Goal: Information Seeking & Learning: Learn about a topic

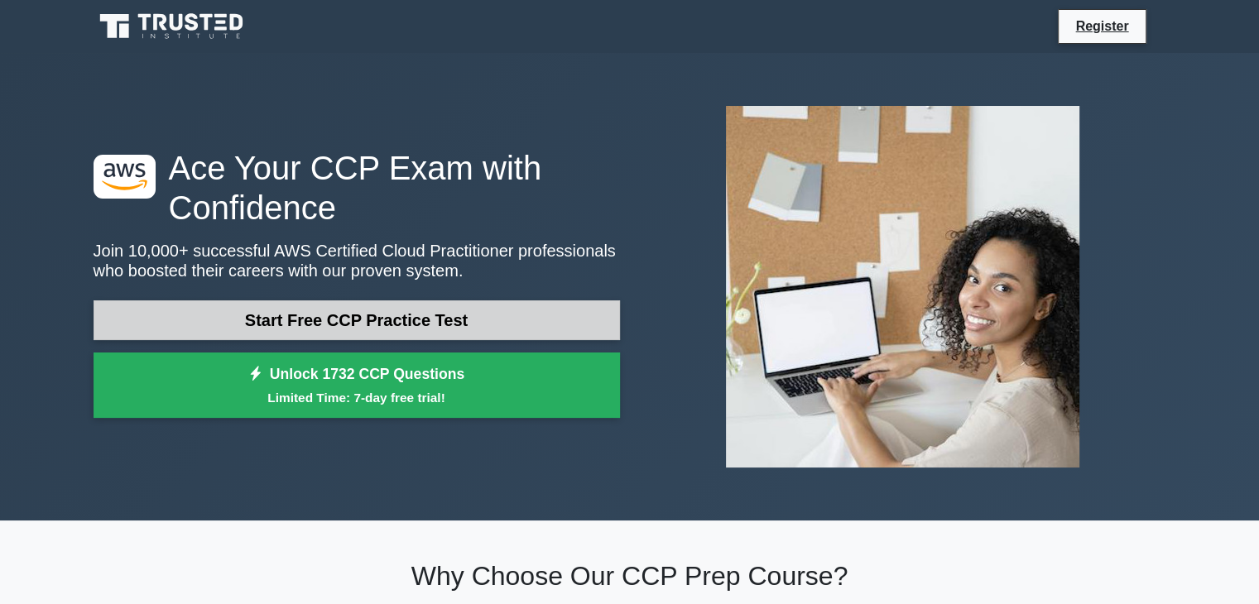
click at [294, 322] on link "Start Free CCP Practice Test" at bounding box center [357, 320] width 526 height 40
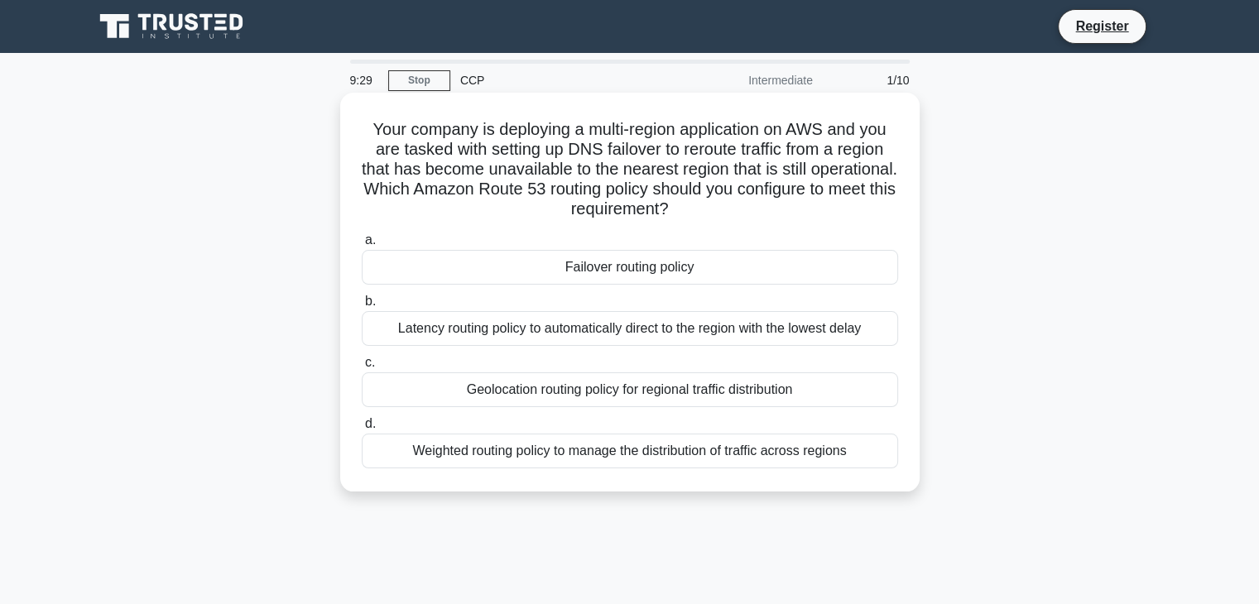
click at [583, 282] on div "Failover routing policy" at bounding box center [630, 267] width 536 height 35
click at [362, 246] on input "a. Failover routing policy" at bounding box center [362, 240] width 0 height 11
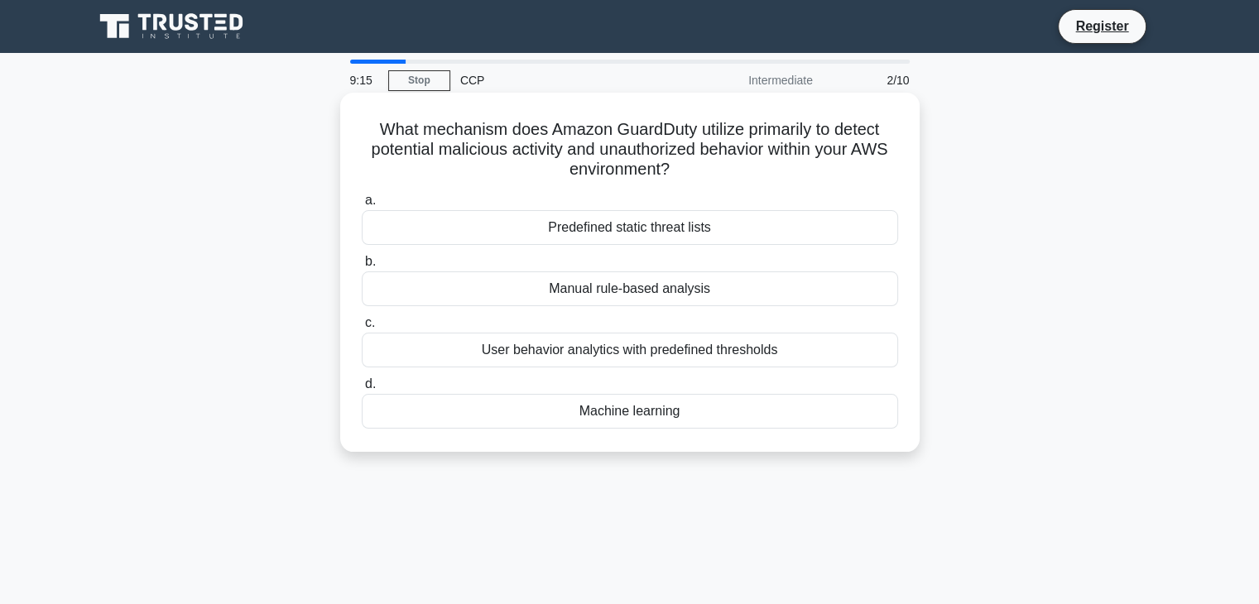
click at [531, 345] on div "User behavior analytics with predefined thresholds" at bounding box center [630, 350] width 536 height 35
click at [362, 329] on input "c. User behavior analytics with predefined thresholds" at bounding box center [362, 323] width 0 height 11
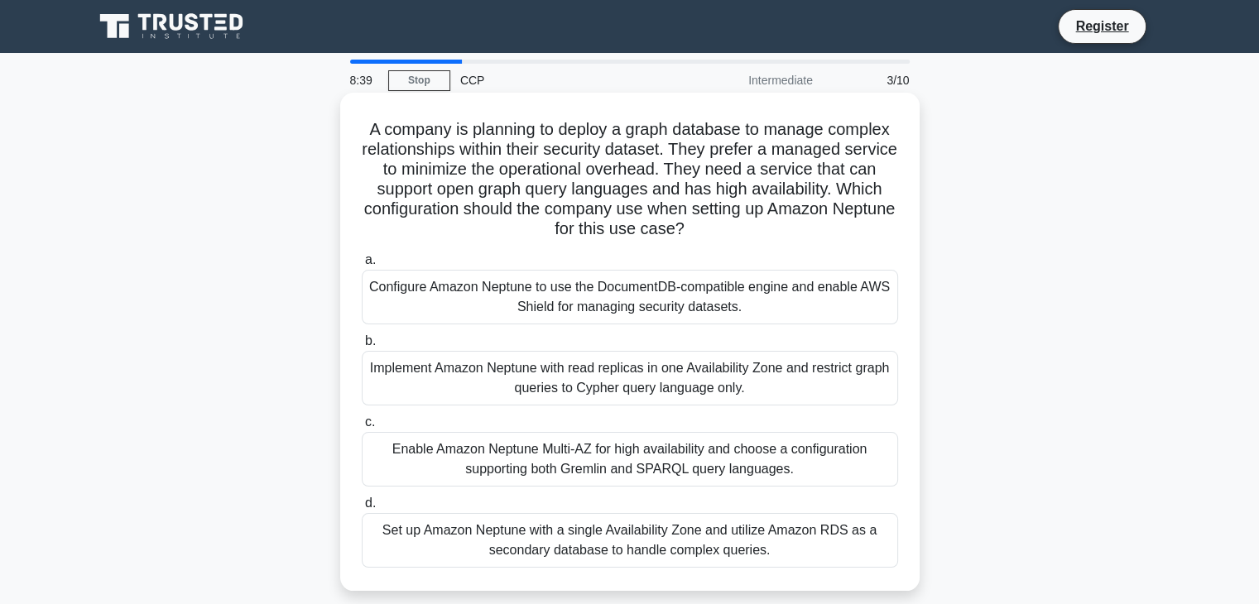
click at [540, 315] on div "Configure Amazon Neptune to use the DocumentDB-compatible engine and enable AWS…" at bounding box center [630, 297] width 536 height 55
click at [362, 266] on input "a. Configure Amazon Neptune to use the DocumentDB-compatible engine and enable …" at bounding box center [362, 260] width 0 height 11
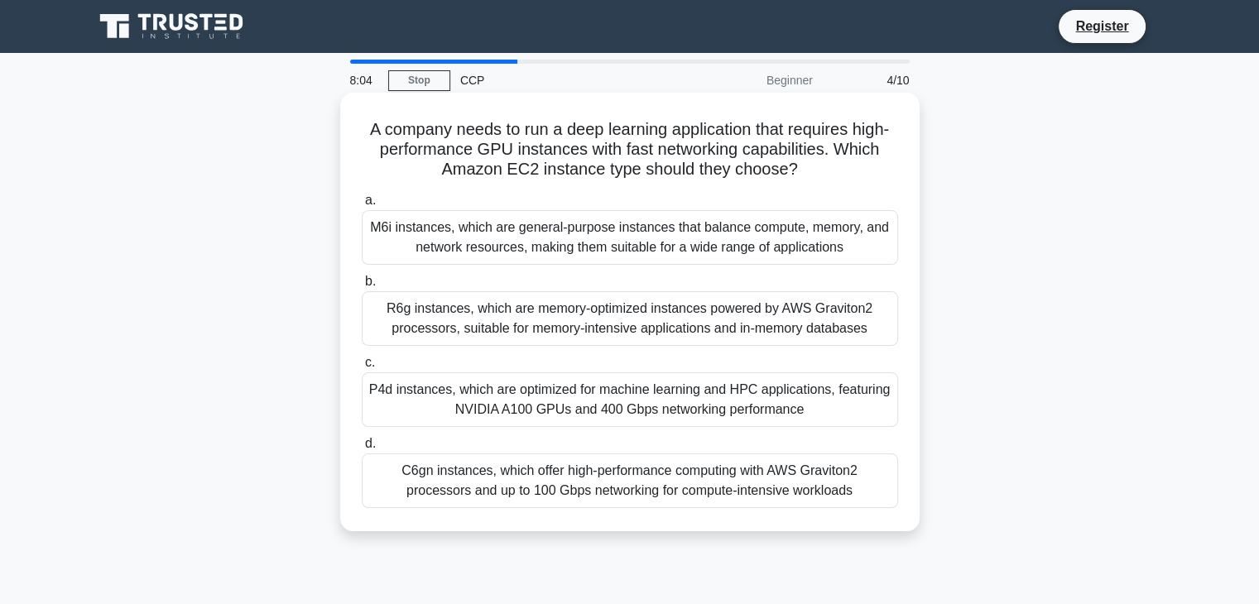
click at [531, 322] on div "R6g instances, which are memory-optimized instances powered by AWS Graviton2 pr…" at bounding box center [630, 318] width 536 height 55
click at [362, 287] on input "b. R6g instances, which are memory-optimized instances powered by AWS Graviton2…" at bounding box center [362, 281] width 0 height 11
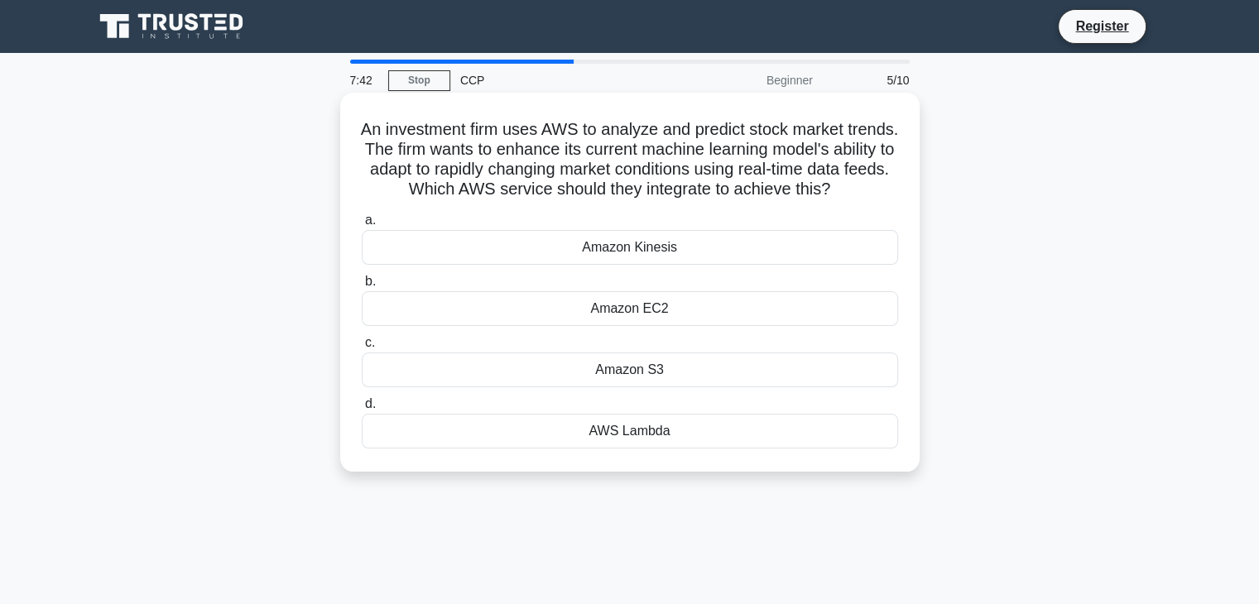
click at [543, 384] on div "Amazon S3" at bounding box center [630, 370] width 536 height 35
click at [362, 348] on input "c. Amazon S3" at bounding box center [362, 343] width 0 height 11
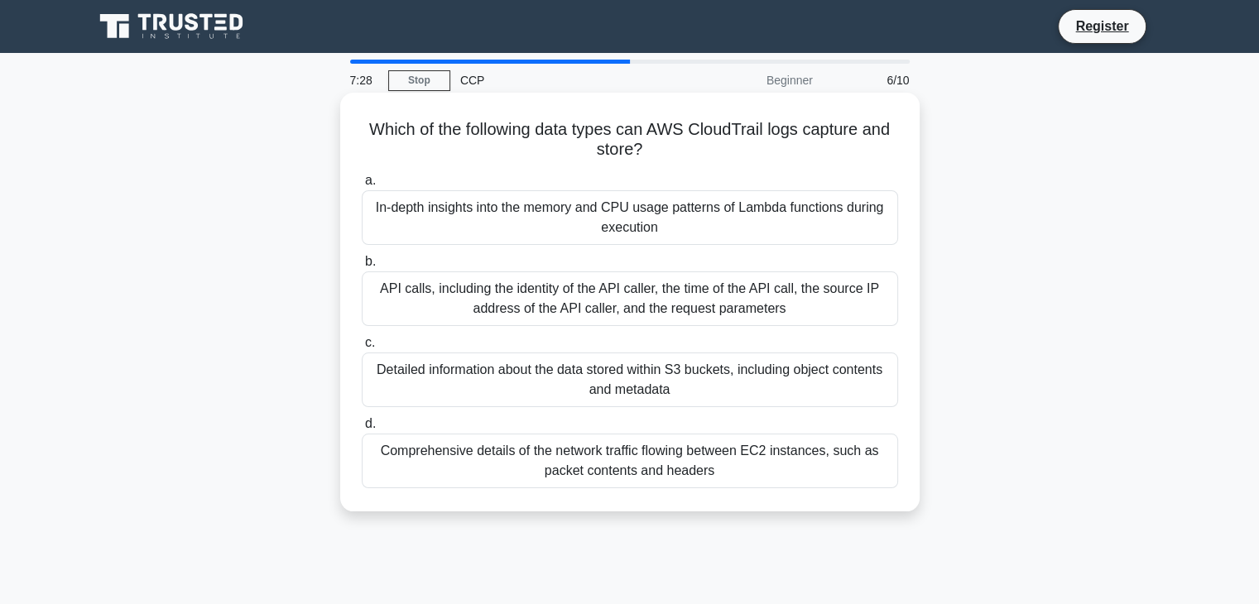
click at [460, 282] on div "API calls, including the identity of the API caller, the time of the API call, …" at bounding box center [630, 299] width 536 height 55
click at [362, 267] on input "b. API calls, including the identity of the API caller, the time of the API cal…" at bounding box center [362, 262] width 0 height 11
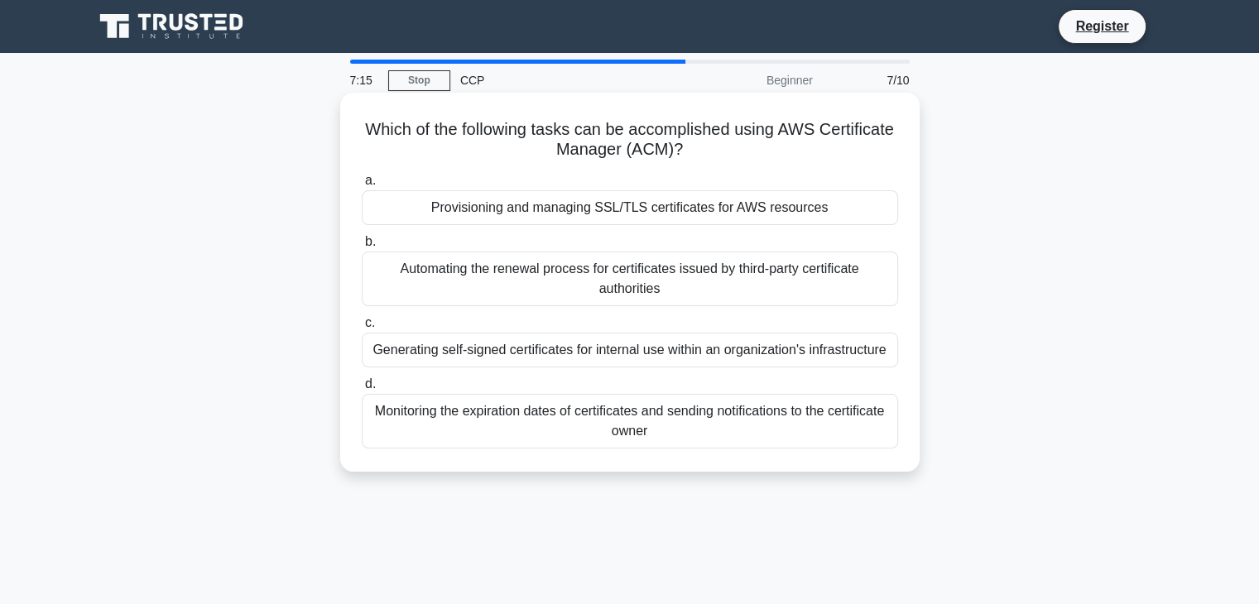
click at [441, 362] on div "Generating self-signed certificates for internal use within an organization's i…" at bounding box center [630, 350] width 536 height 35
click at [362, 329] on input "c. Generating self-signed certificates for internal use within an organization'…" at bounding box center [362, 323] width 0 height 11
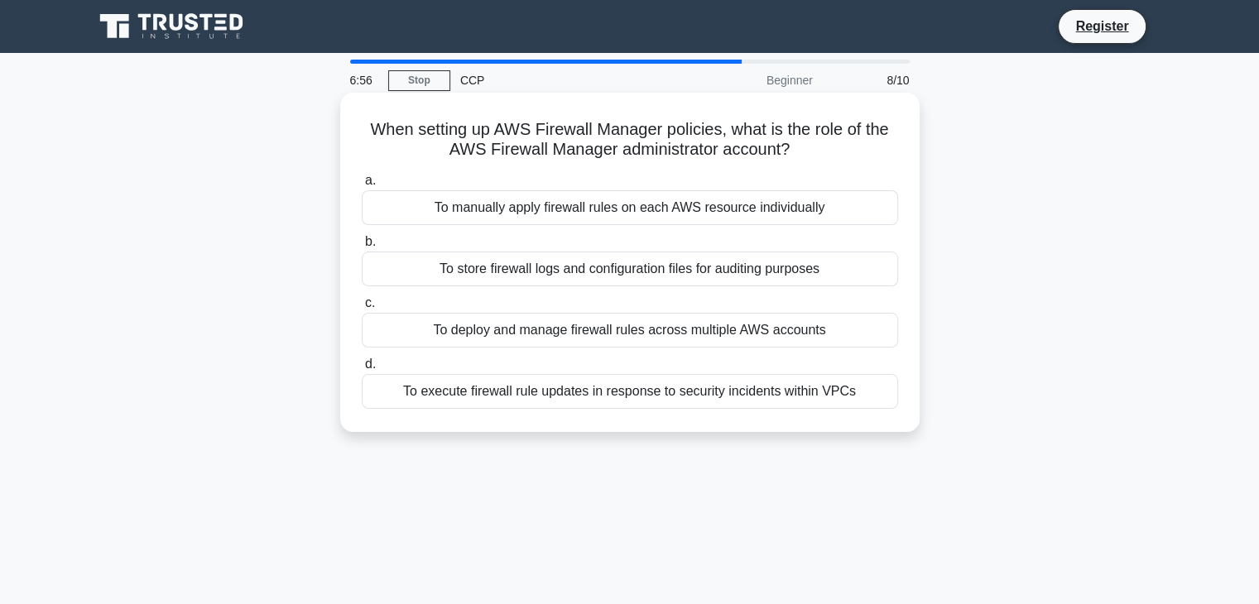
click at [528, 396] on div "To execute firewall rule updates in response to security incidents within VPCs" at bounding box center [630, 391] width 536 height 35
click at [362, 370] on input "d. To execute firewall rule updates in response to security incidents within VP…" at bounding box center [362, 364] width 0 height 11
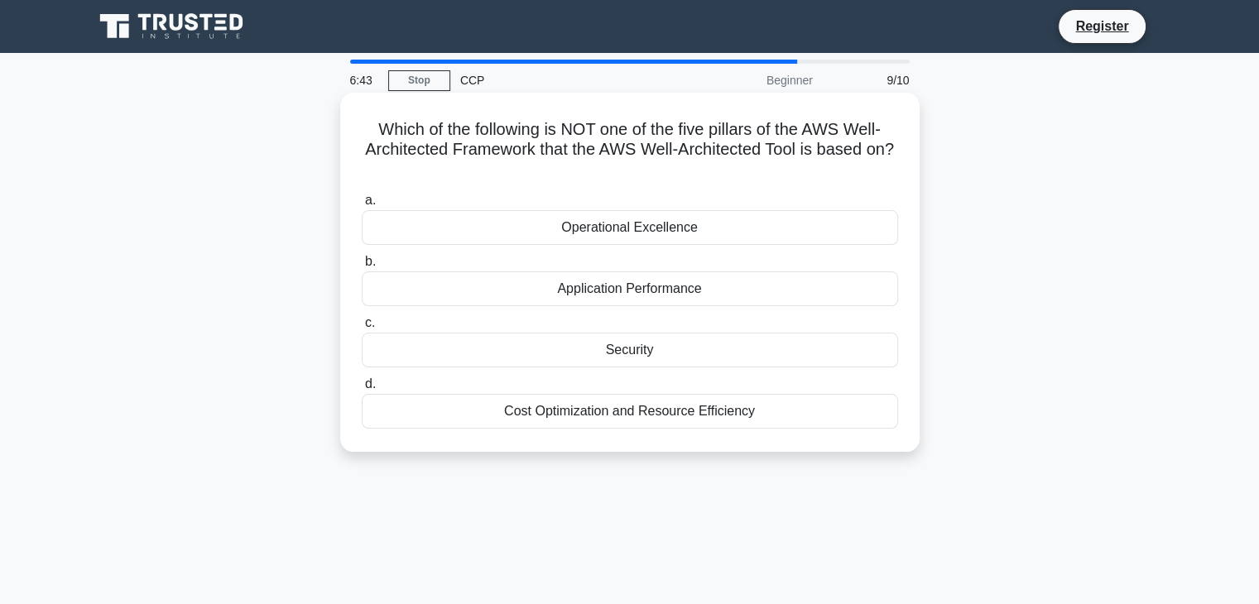
click at [707, 219] on div "Operational Excellence" at bounding box center [630, 227] width 536 height 35
click at [362, 206] on input "a. Operational Excellence" at bounding box center [362, 200] width 0 height 11
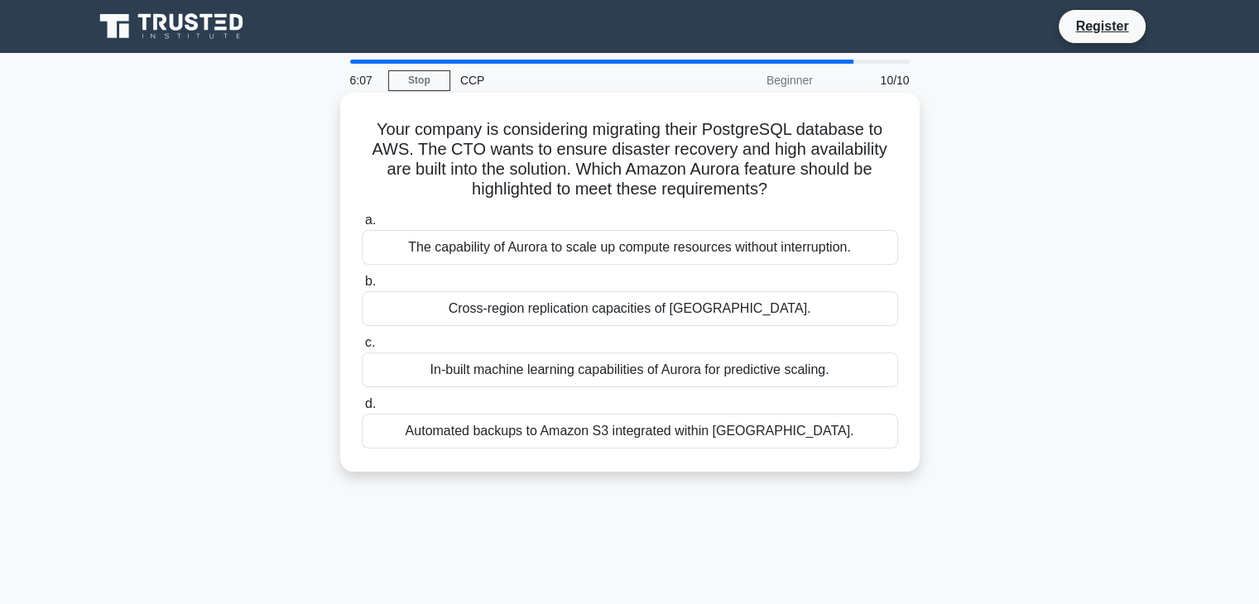
click at [626, 248] on div "The capability of Aurora to scale up compute resources without interruption." at bounding box center [630, 247] width 536 height 35
click at [362, 226] on input "a. The capability of Aurora to scale up compute resources without interruption." at bounding box center [362, 220] width 0 height 11
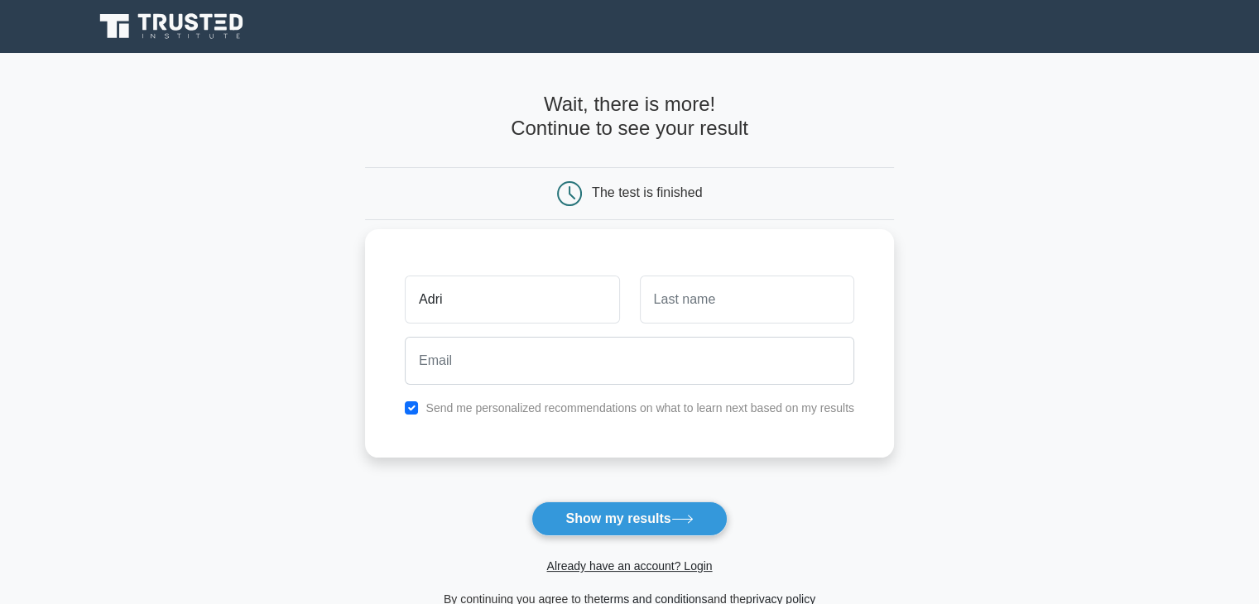
type input "Adri"
click at [656, 280] on input "text" at bounding box center [747, 300] width 214 height 48
type input "Anand"
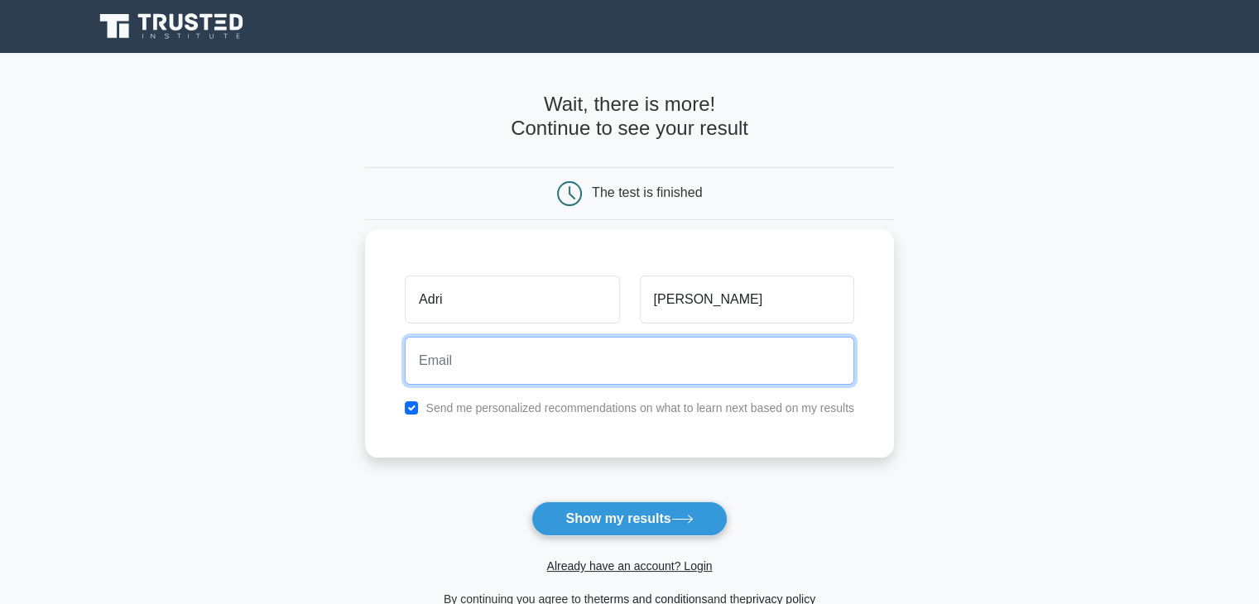
click at [664, 368] on input "email" at bounding box center [629, 361] width 449 height 48
type input "adriannaaanand.2023csbs@sece.ac.in"
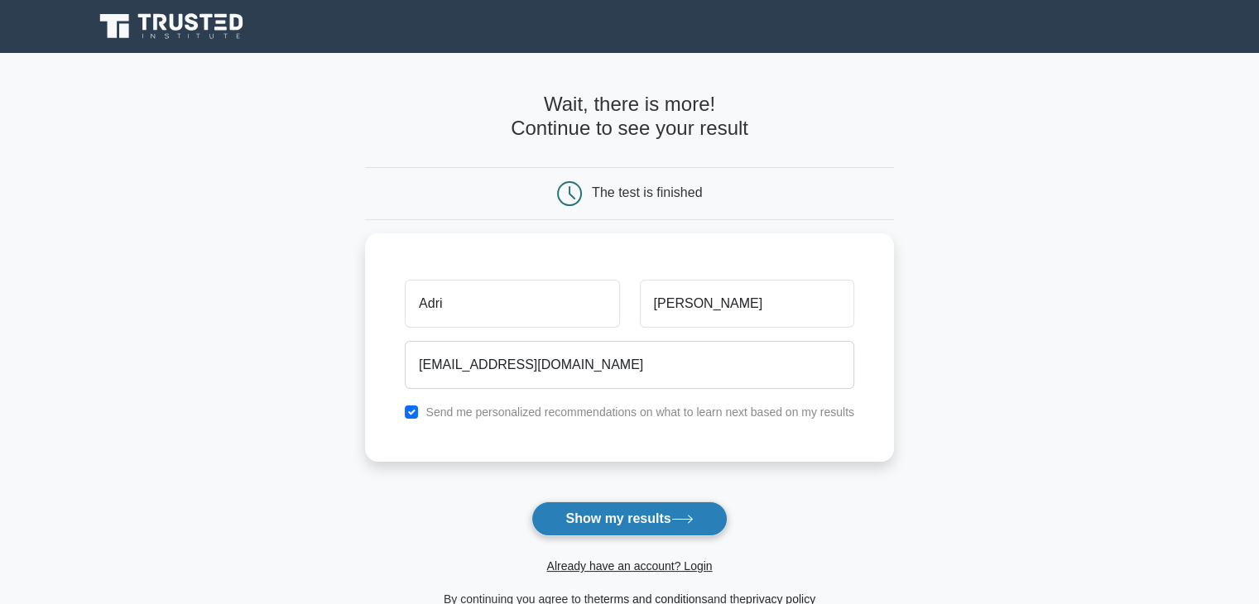
click at [603, 514] on button "Show my results" at bounding box center [628, 519] width 195 height 35
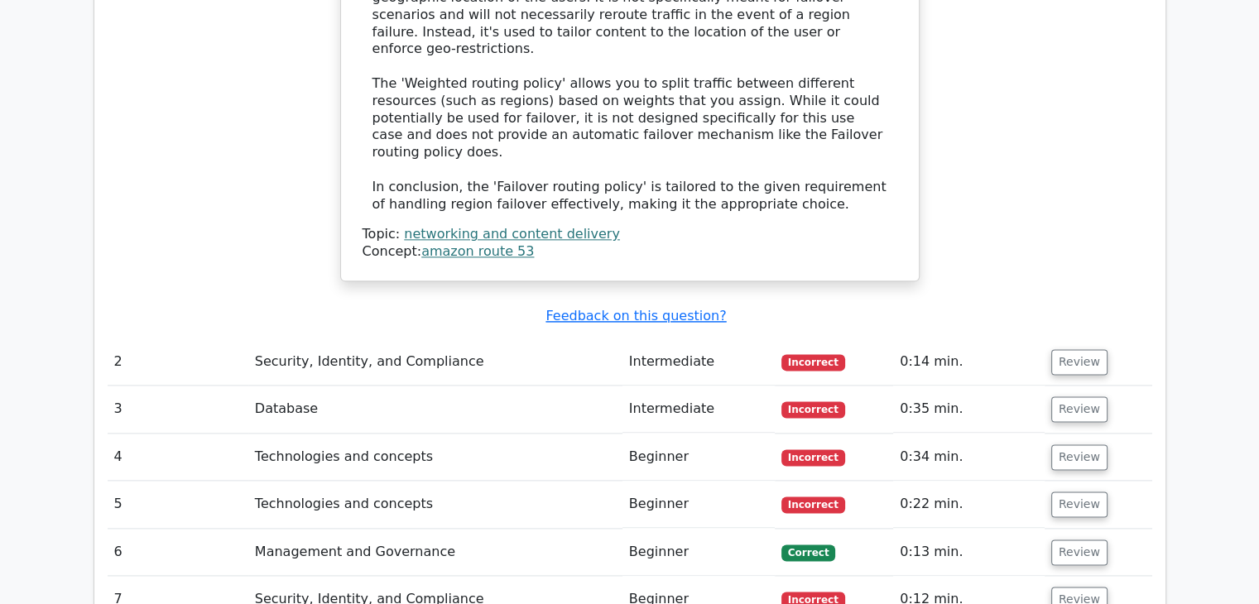
scroll to position [2055, 0]
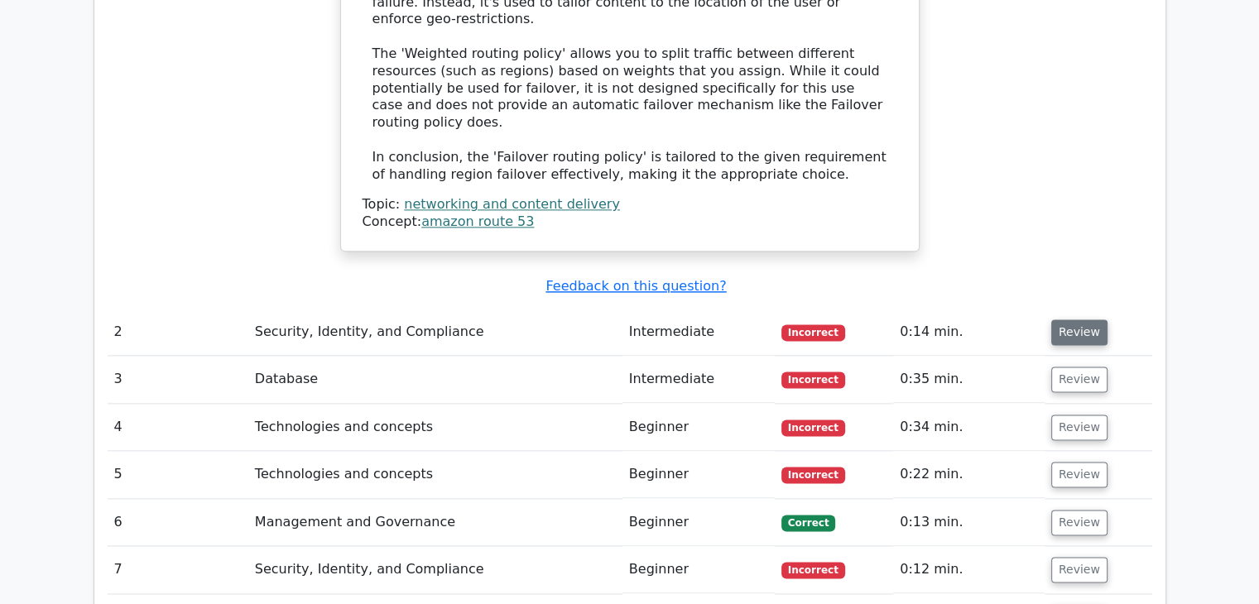
click at [1056, 320] on button "Review" at bounding box center [1079, 333] width 56 height 26
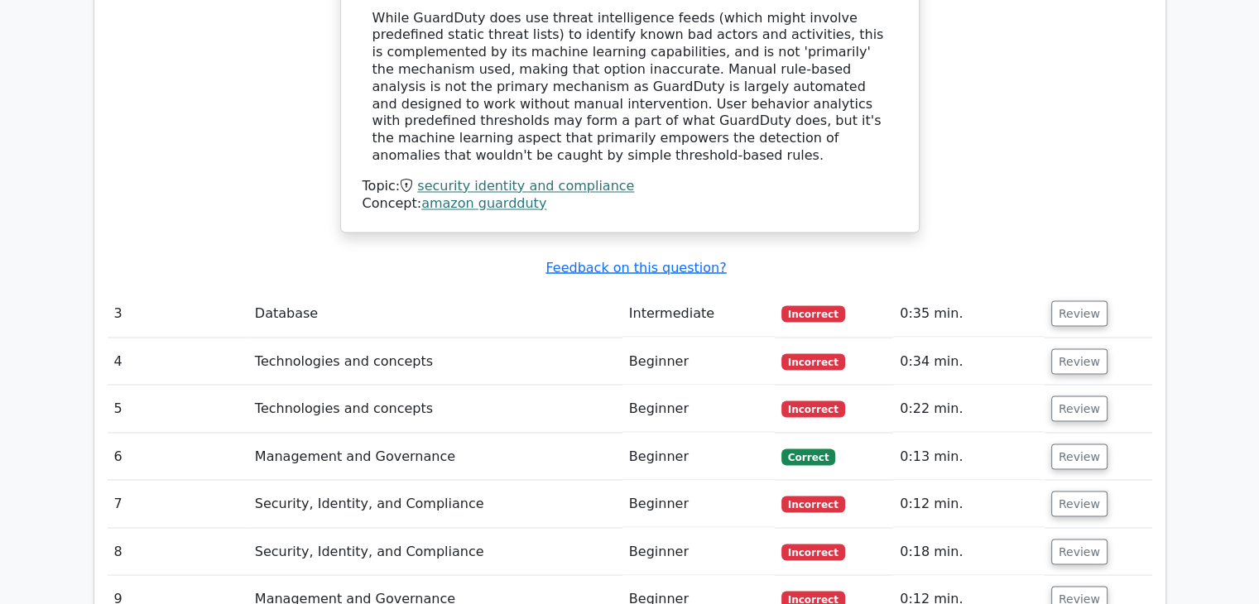
scroll to position [2923, 0]
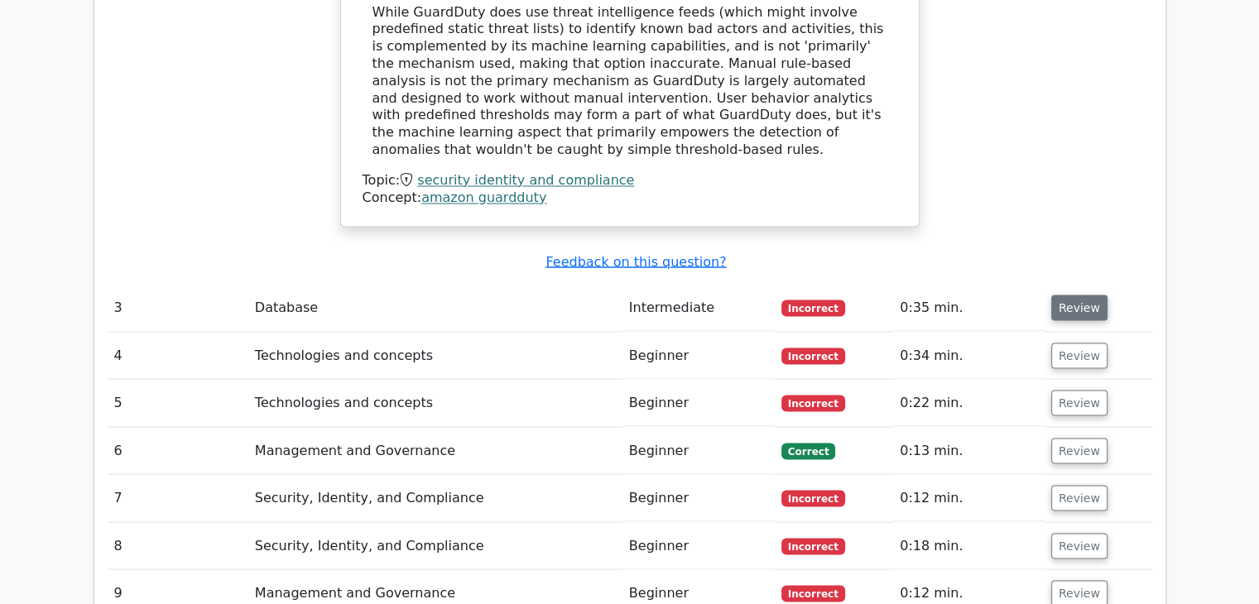
click at [1073, 295] on button "Review" at bounding box center [1079, 308] width 56 height 26
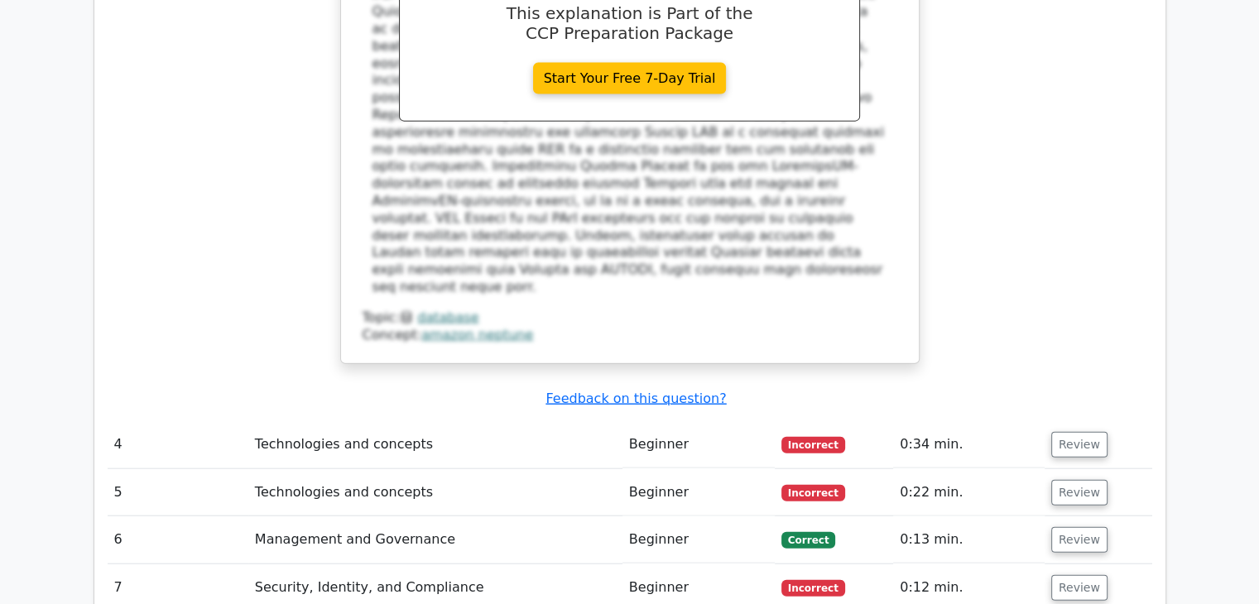
scroll to position [3846, 0]
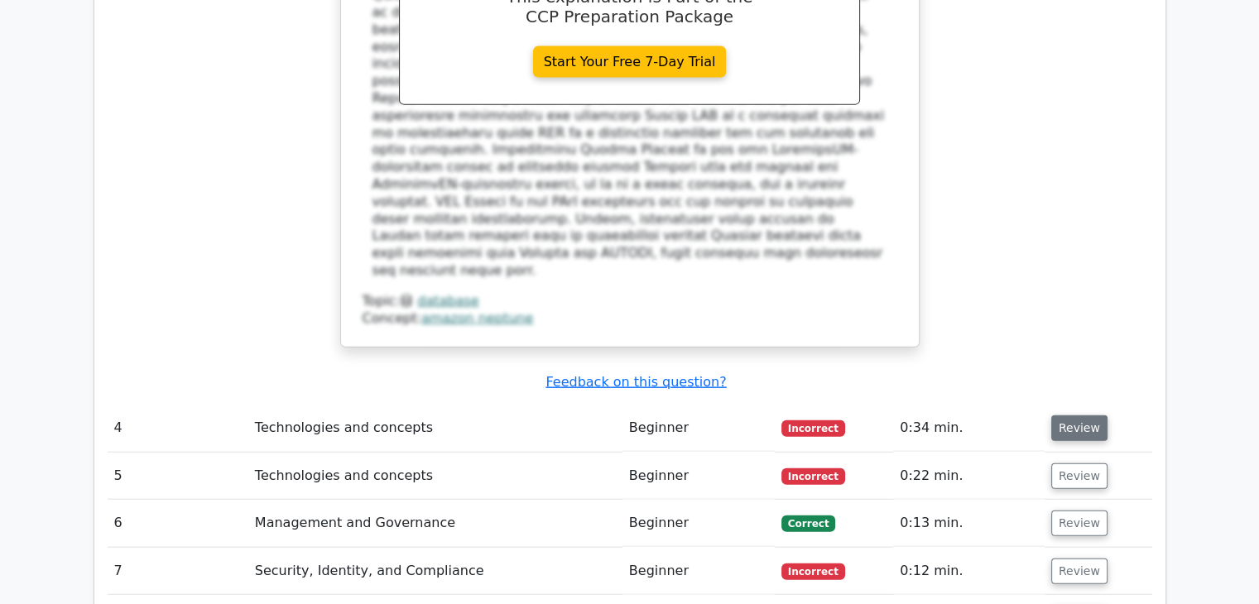
click at [1071, 416] on button "Review" at bounding box center [1079, 429] width 56 height 26
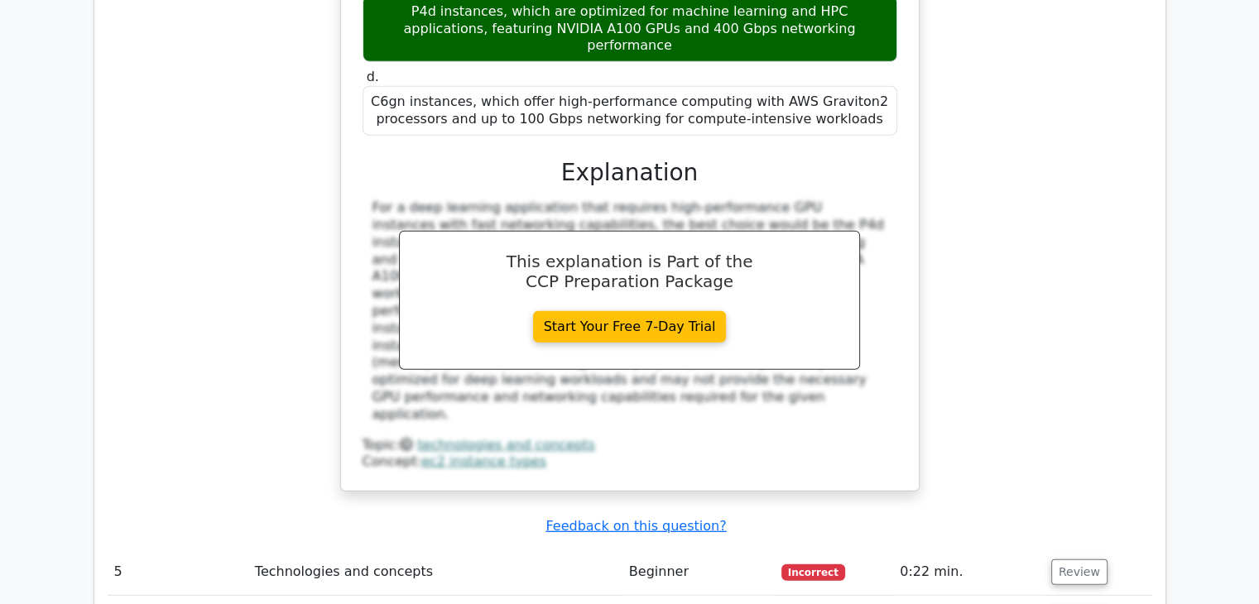
scroll to position [4622, 0]
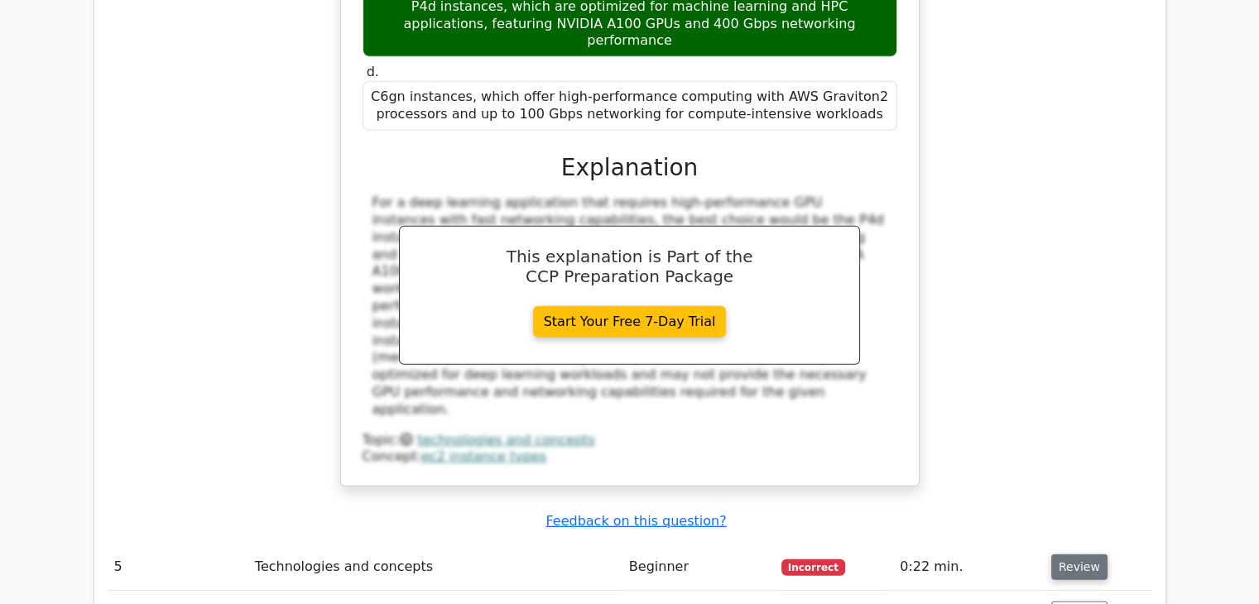
click at [1060, 555] on button "Review" at bounding box center [1079, 568] width 56 height 26
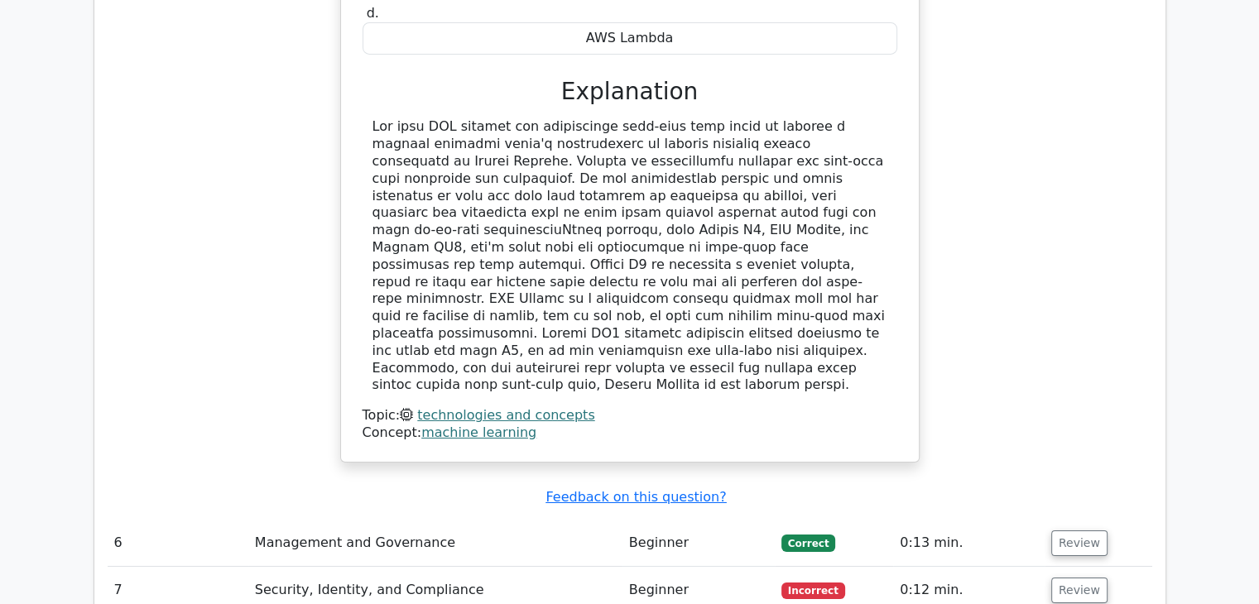
scroll to position [5520, 0]
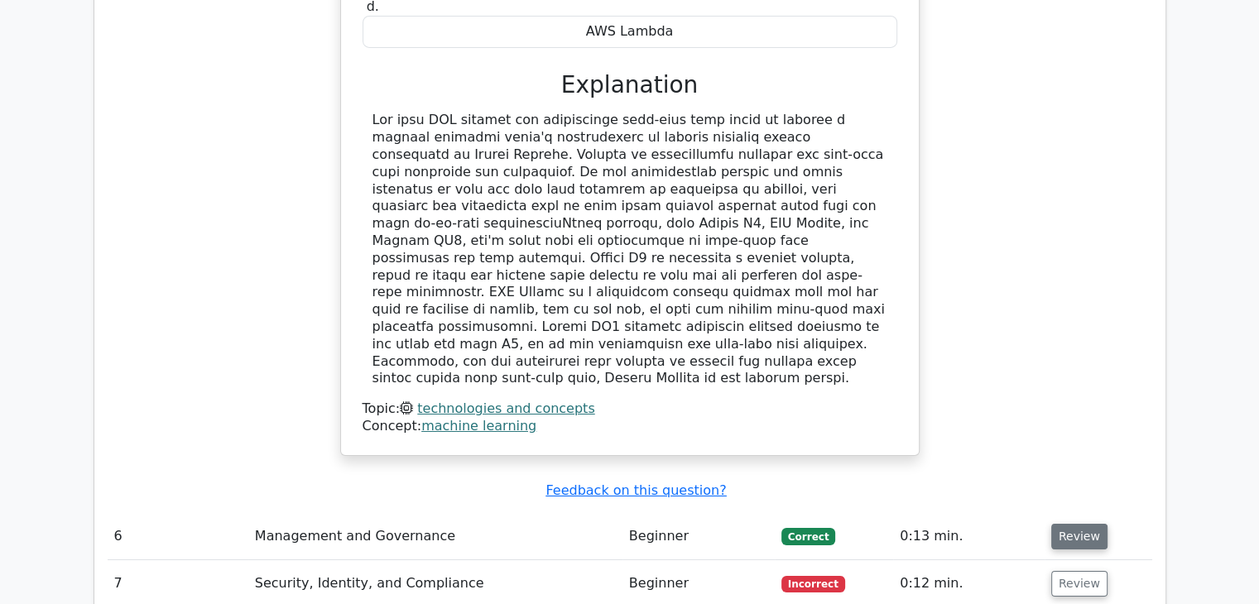
click at [1063, 524] on button "Review" at bounding box center [1079, 537] width 56 height 26
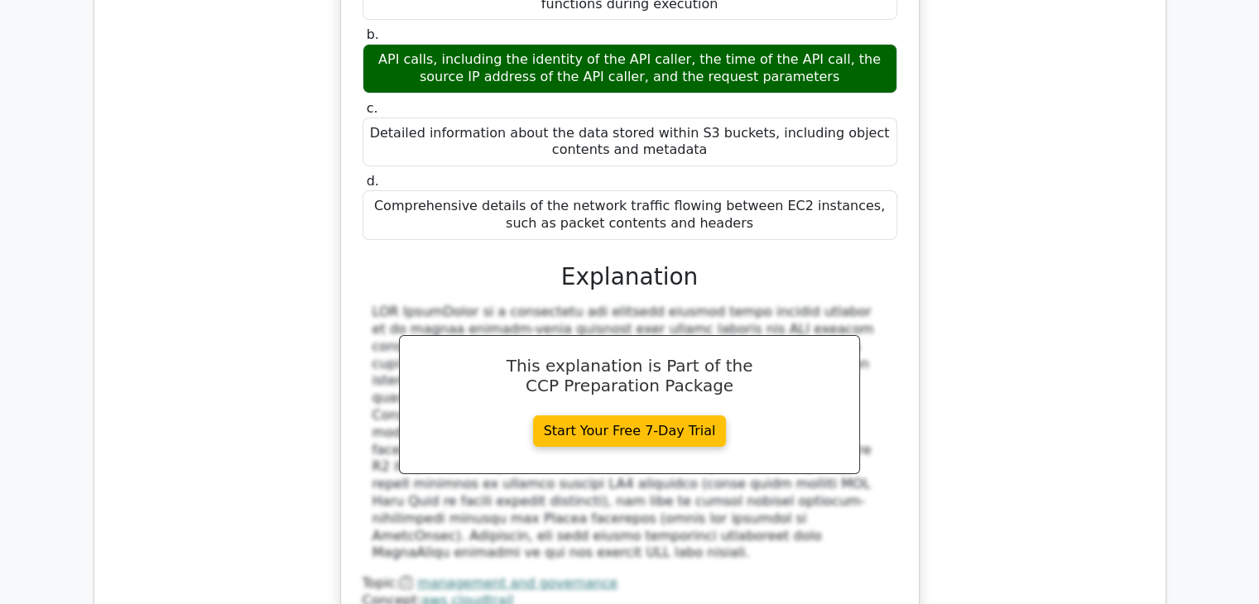
scroll to position [6213, 0]
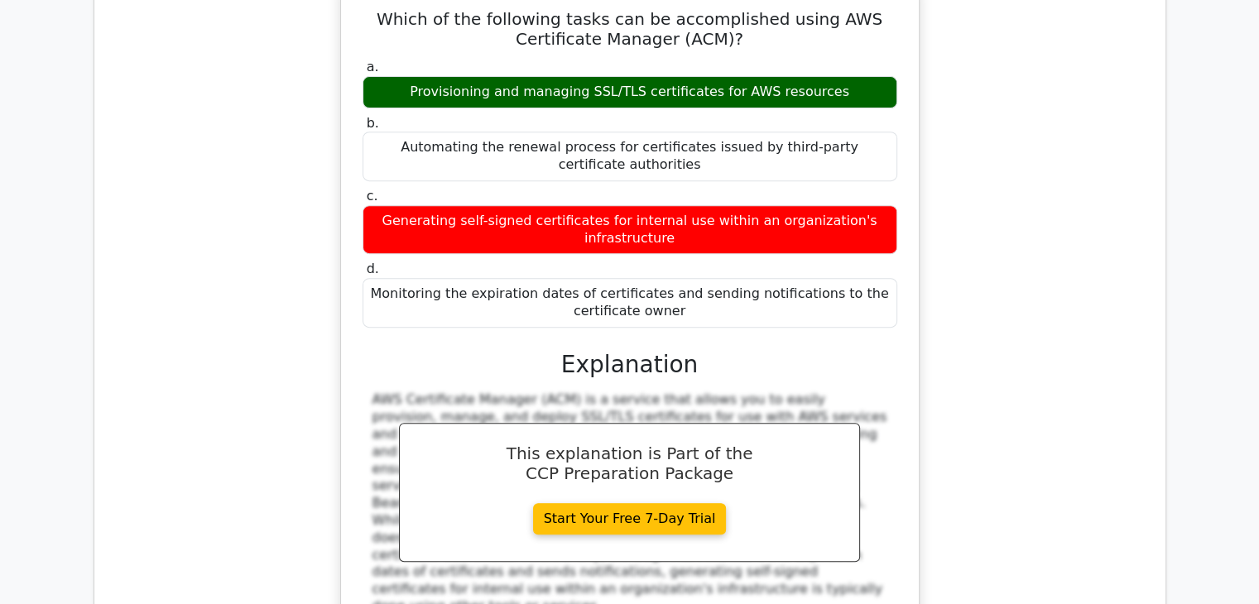
scroll to position [6959, 0]
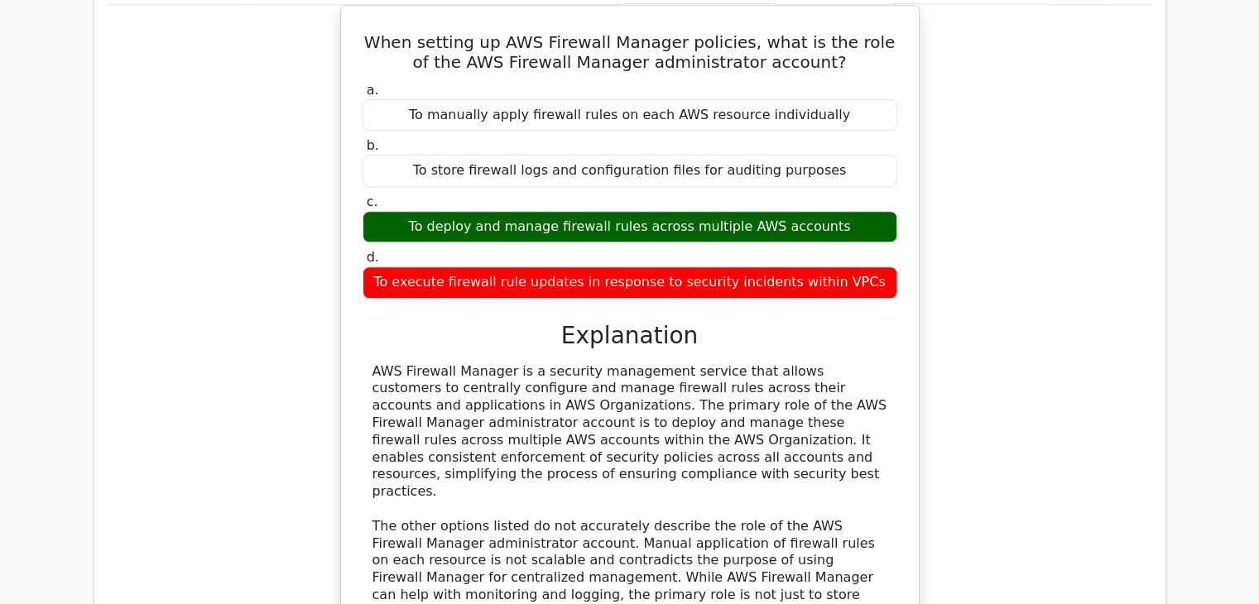
scroll to position [7803, 0]
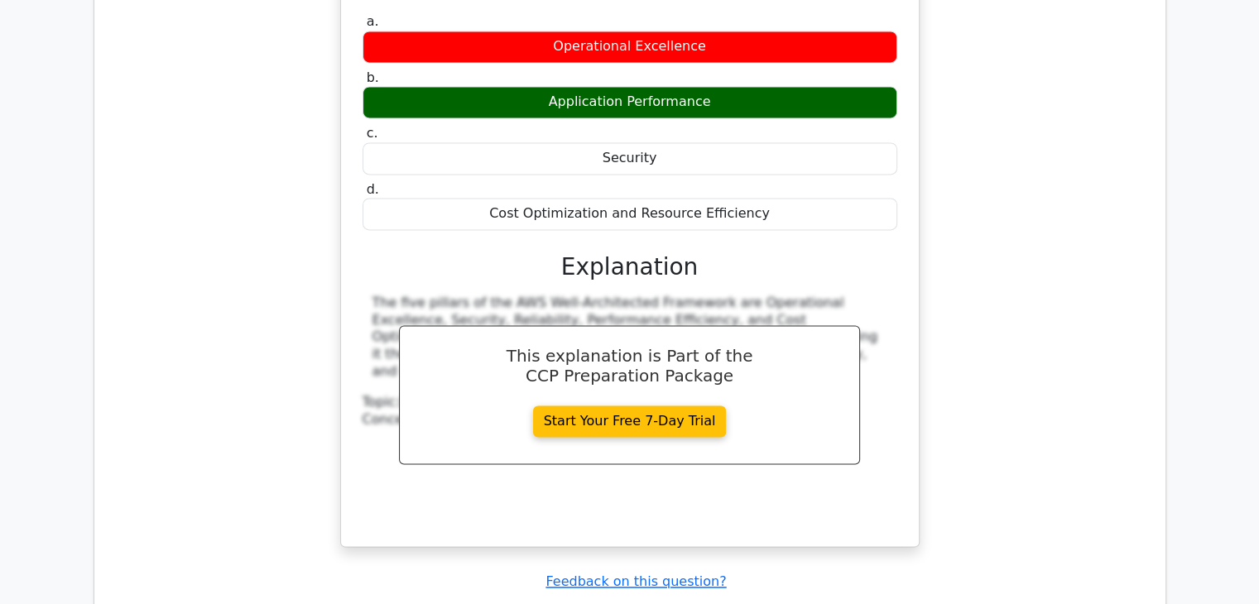
scroll to position [8695, 0]
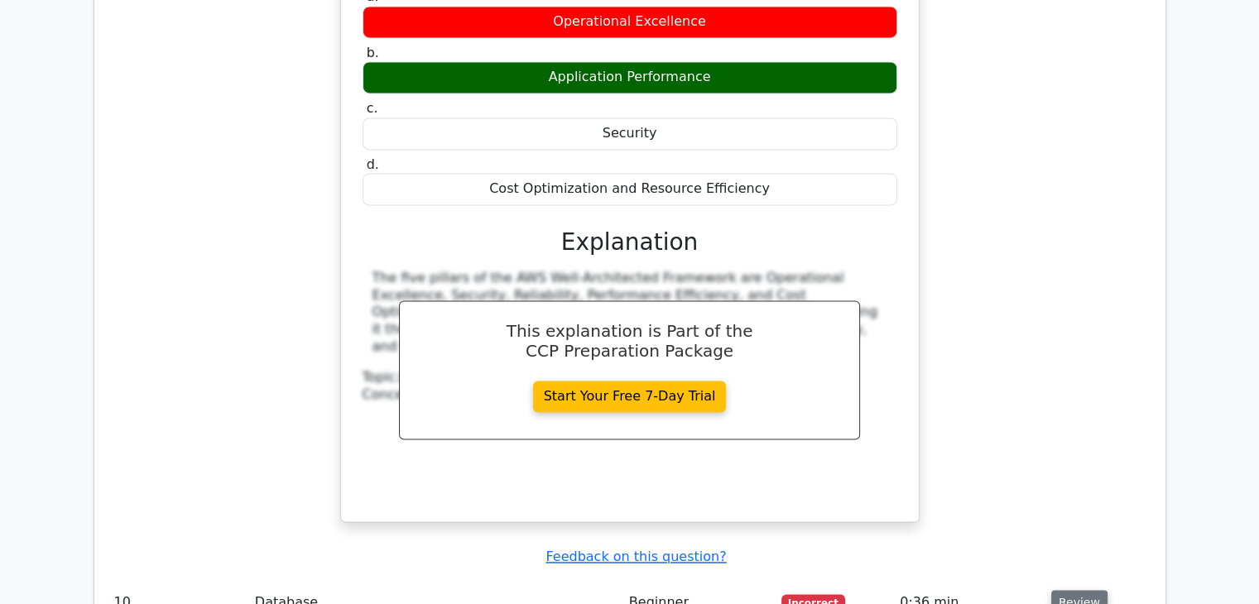
click at [1069, 590] on button "Review" at bounding box center [1079, 603] width 56 height 26
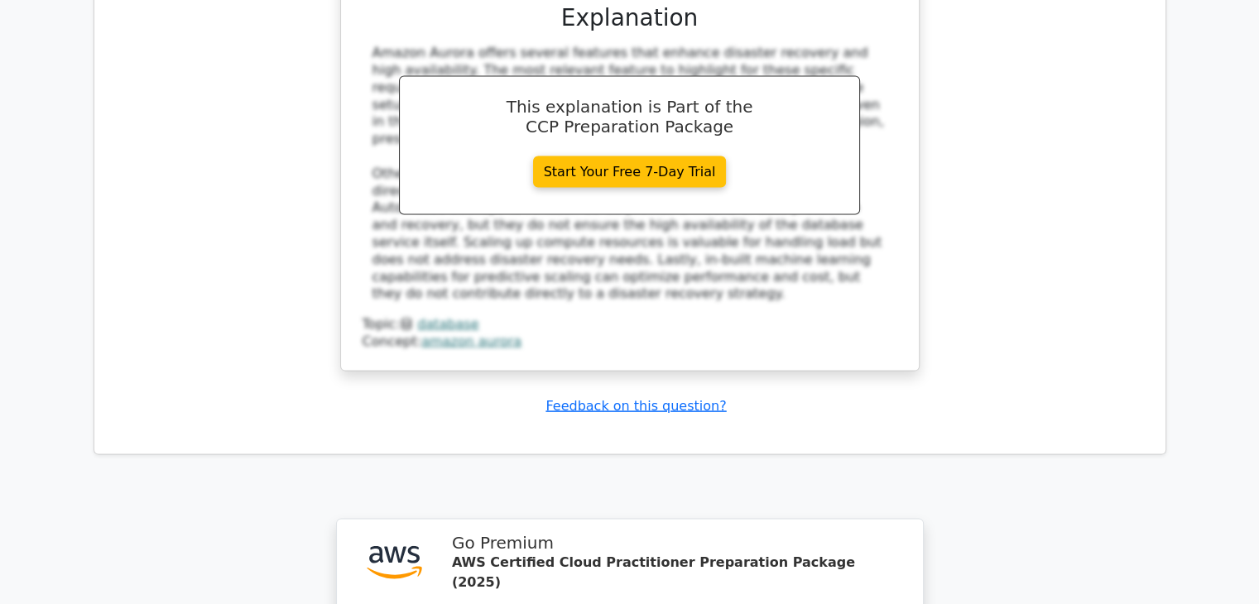
scroll to position [9758, 0]
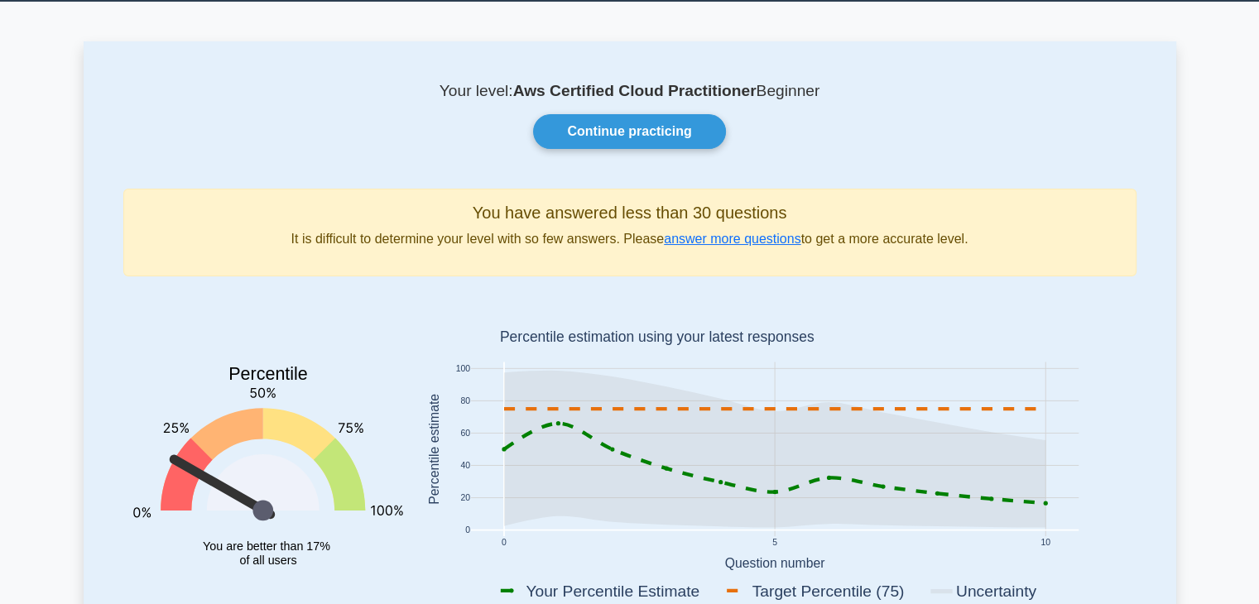
scroll to position [63, 0]
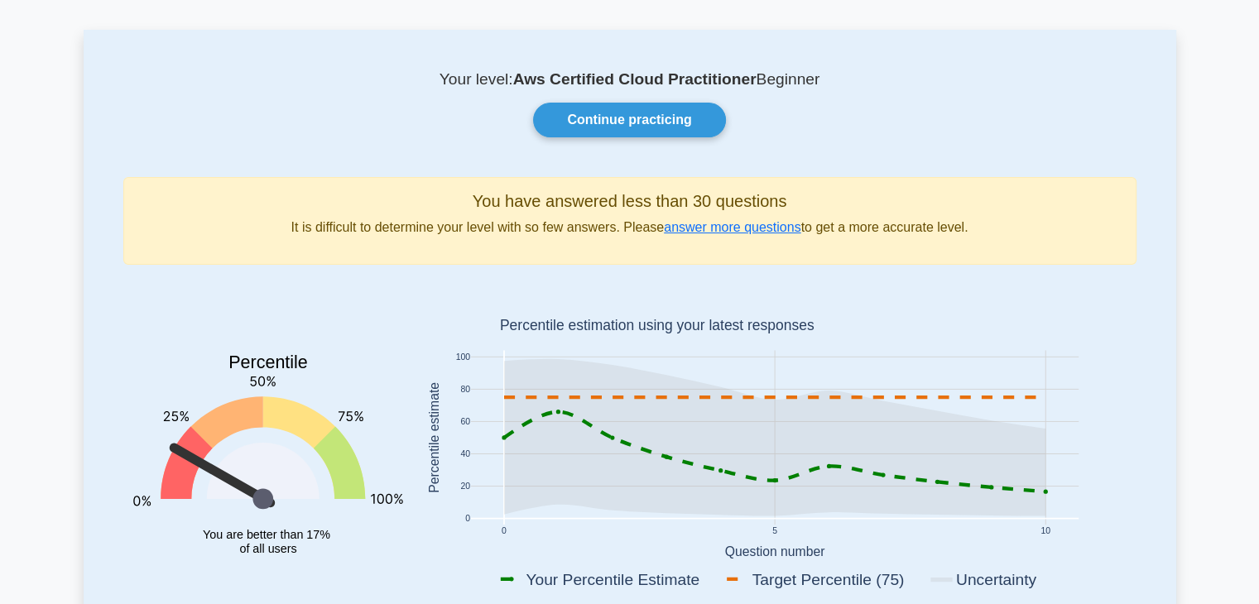
click at [581, 98] on div "Your level: Aws Certified Cloud Practitioner Beginner Continue practicing You h…" at bounding box center [630, 346] width 1093 height 633
drag, startPoint x: 579, startPoint y: 100, endPoint x: 579, endPoint y: 123, distance: 22.4
click at [579, 123] on div "Your level: Aws Certified Cloud Practitioner Beginner Continue practicing You h…" at bounding box center [630, 346] width 1093 height 633
click at [579, 123] on link "Continue practicing" at bounding box center [629, 120] width 192 height 35
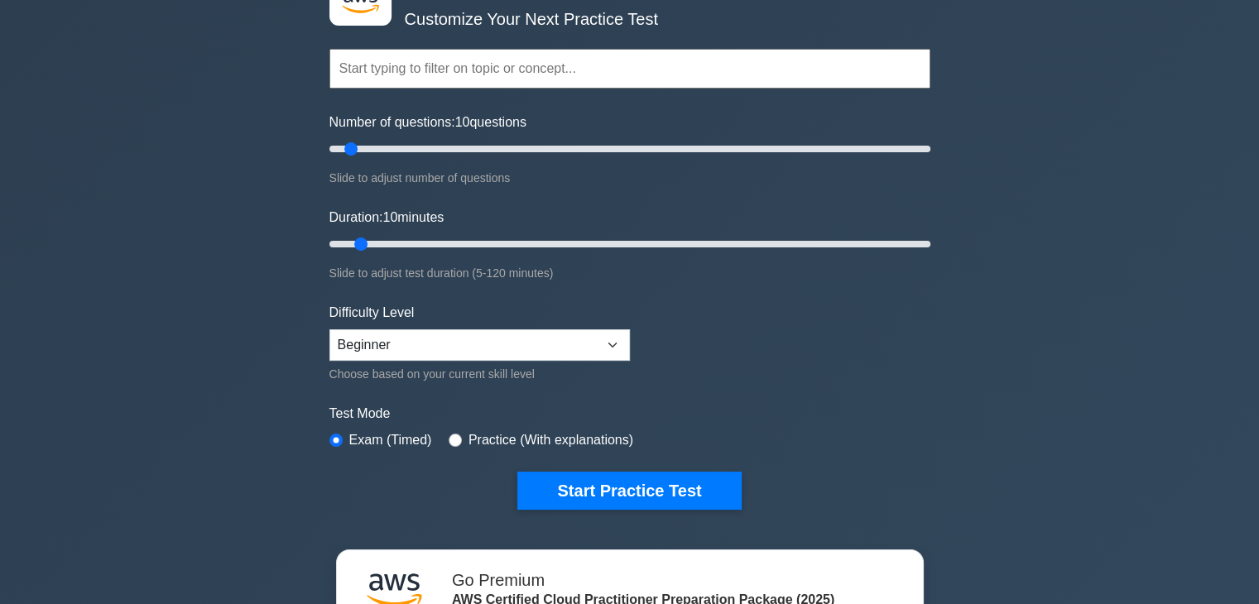
scroll to position [118, 0]
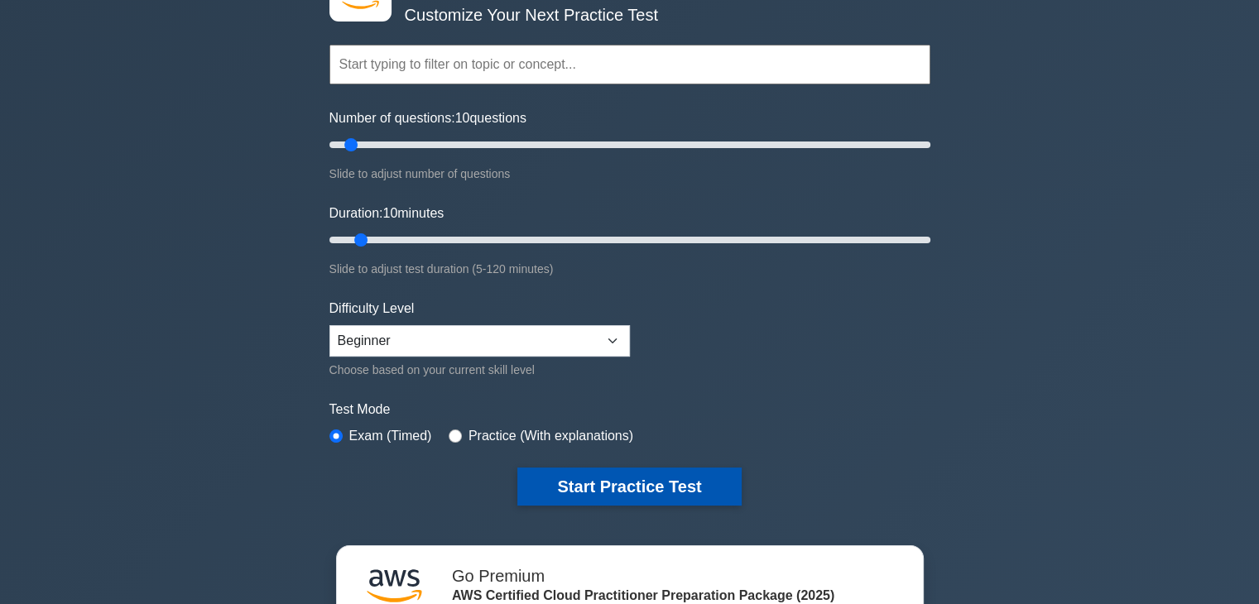
click at [571, 484] on button "Start Practice Test" at bounding box center [628, 487] width 223 height 38
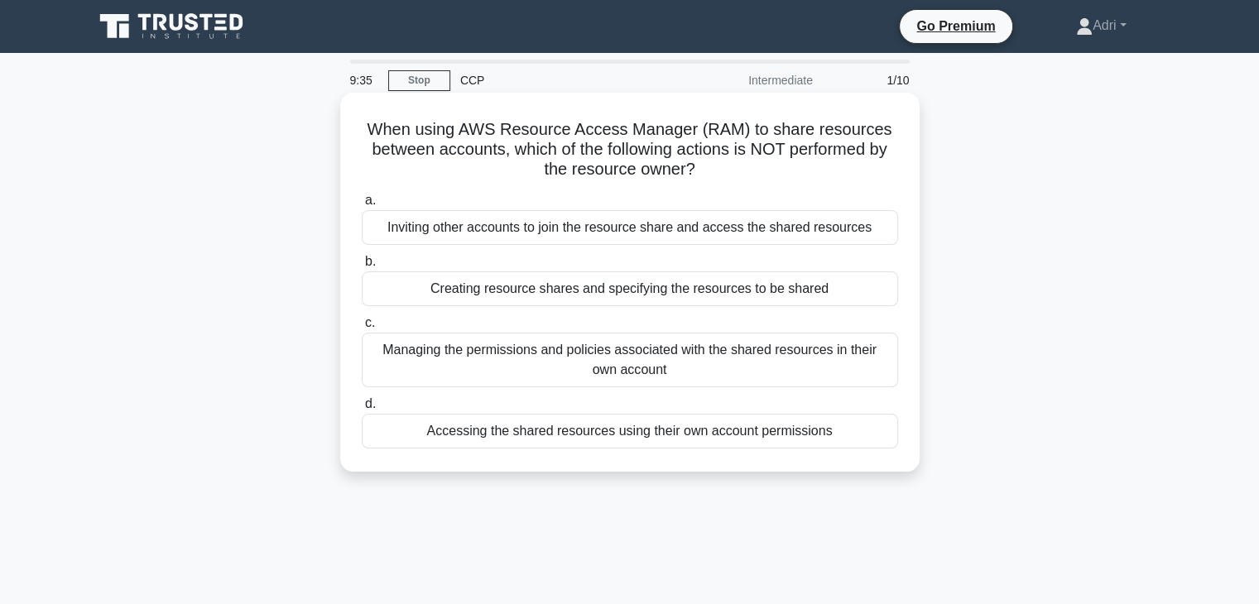
click at [544, 229] on div "Inviting other accounts to join the resource share and access the shared resour…" at bounding box center [630, 227] width 536 height 35
click at [362, 206] on input "a. Inviting other accounts to join the resource share and access the shared res…" at bounding box center [362, 200] width 0 height 11
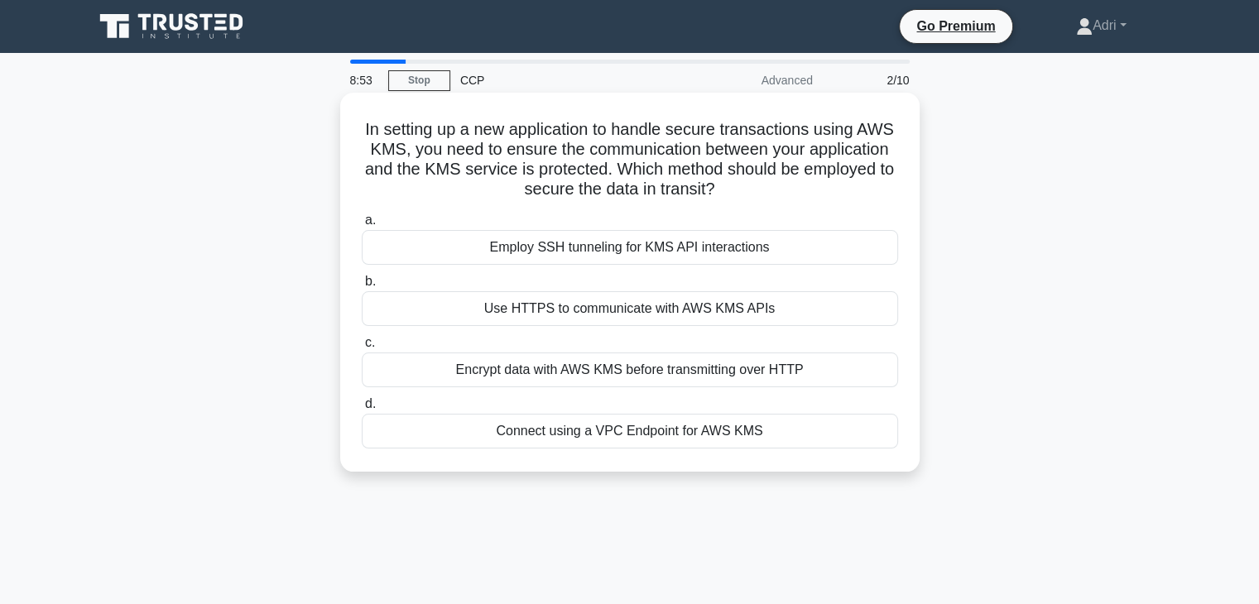
click at [538, 373] on div "Encrypt data with AWS KMS before transmitting over HTTP" at bounding box center [630, 370] width 536 height 35
click at [362, 348] on input "c. Encrypt data with AWS KMS before transmitting over HTTP" at bounding box center [362, 343] width 0 height 11
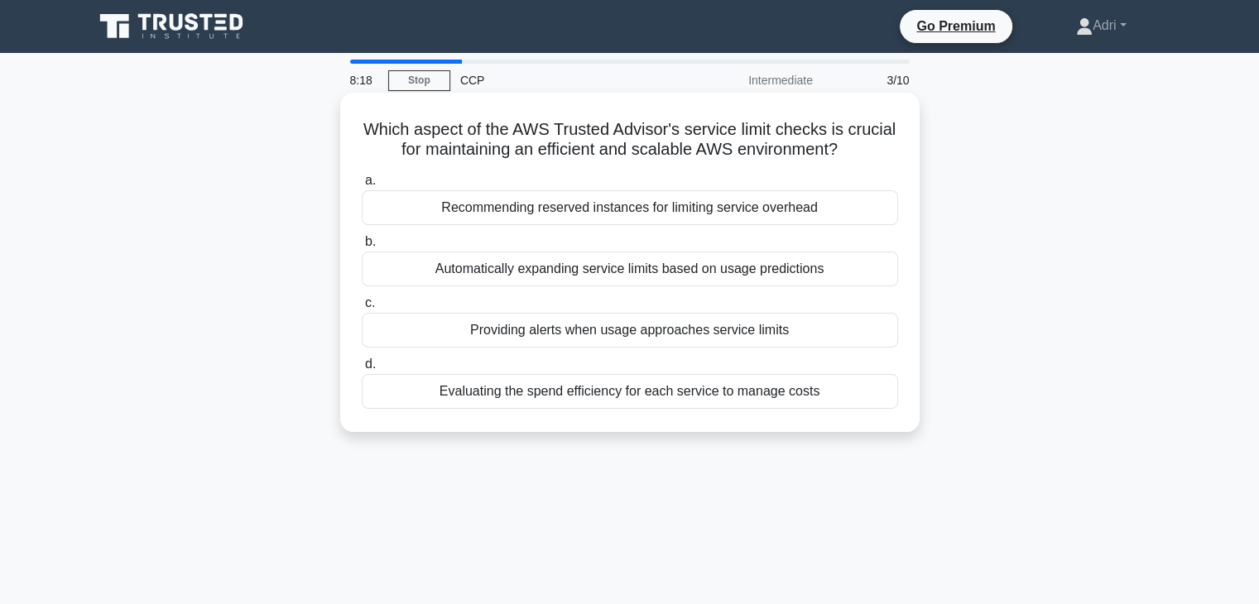
click at [570, 277] on div "Automatically expanding service limits based on usage predictions" at bounding box center [630, 269] width 536 height 35
click at [362, 248] on input "b. Automatically expanding service limits based on usage predictions" at bounding box center [362, 242] width 0 height 11
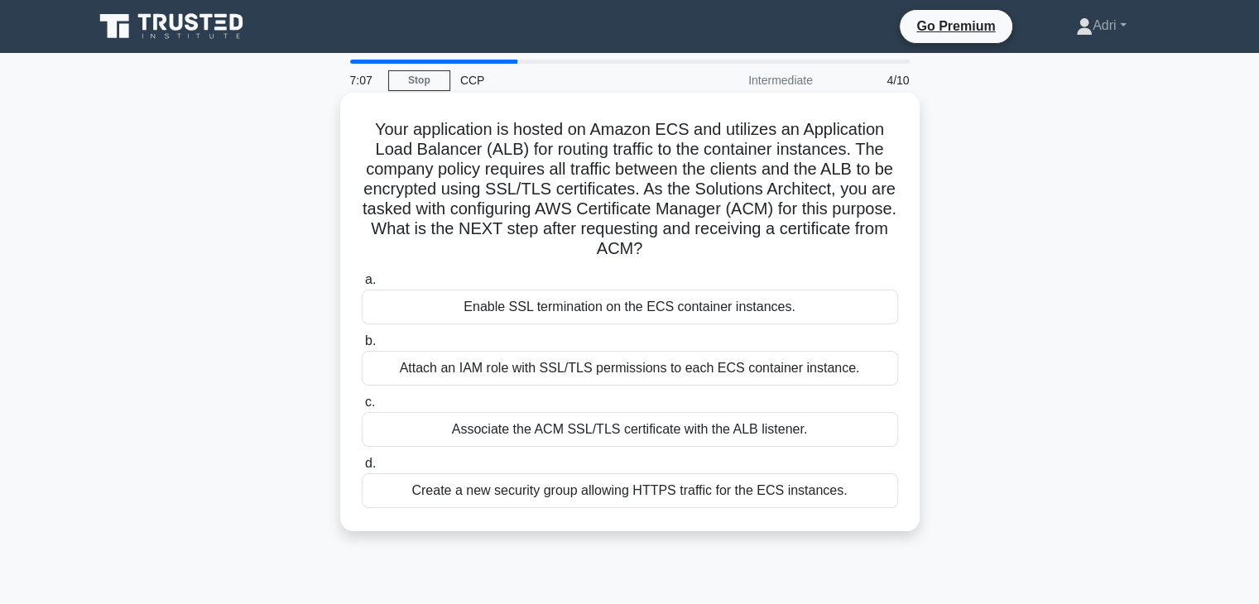
click at [620, 426] on div "Associate the ACM SSL/TLS certificate with the ALB listener." at bounding box center [630, 429] width 536 height 35
click at [362, 408] on input "c. Associate the ACM SSL/TLS certificate with the ALB listener." at bounding box center [362, 402] width 0 height 11
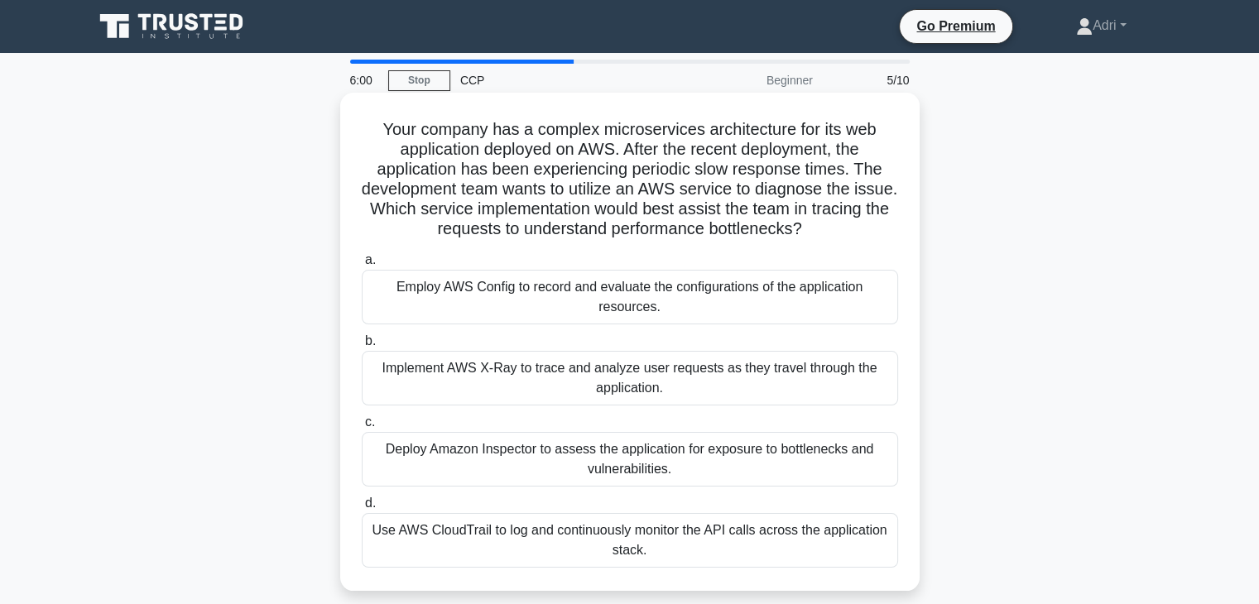
click at [603, 546] on div "Use AWS CloudTrail to log and continuously monitor the API calls across the app…" at bounding box center [630, 540] width 536 height 55
click at [362, 509] on input "d. Use AWS CloudTrail to log and continuously monitor the API calls across the …" at bounding box center [362, 503] width 0 height 11
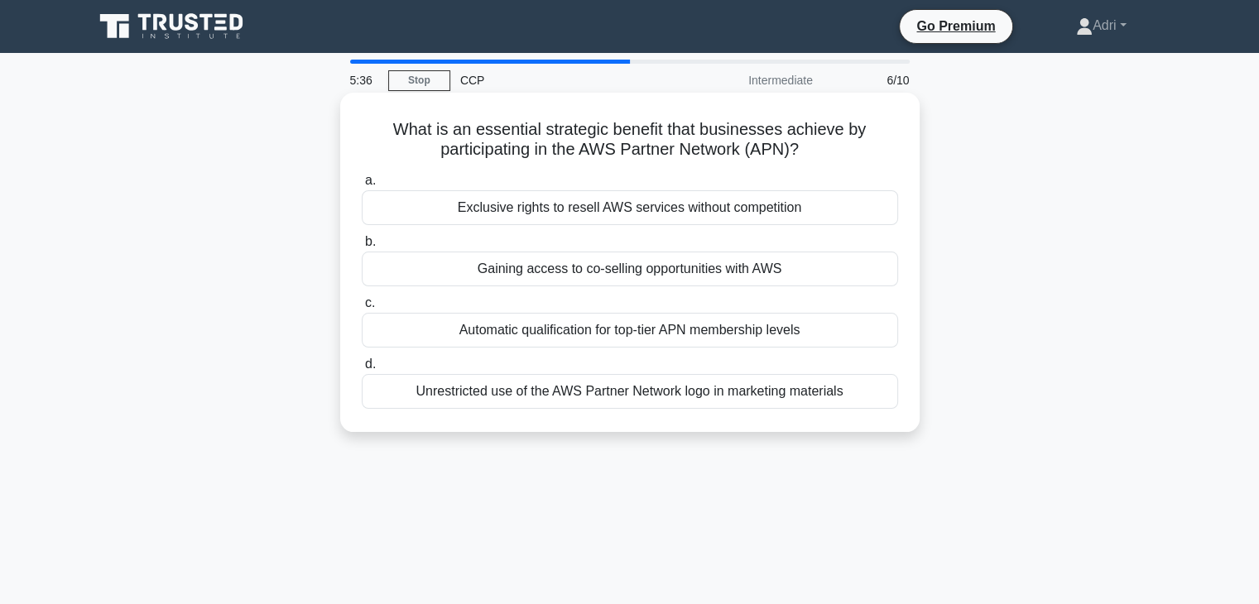
click at [551, 262] on div "Gaining access to co-selling opportunities with AWS" at bounding box center [630, 269] width 536 height 35
click at [362, 248] on input "b. Gaining access to co-selling opportunities with AWS" at bounding box center [362, 242] width 0 height 11
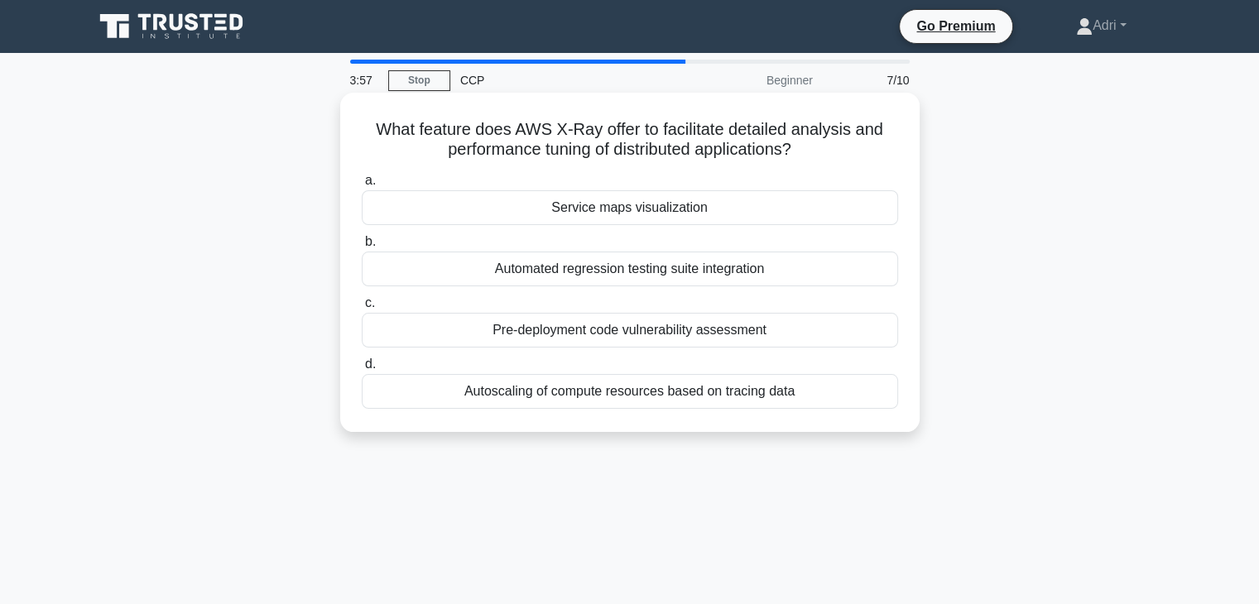
click at [578, 272] on div "Automated regression testing suite integration" at bounding box center [630, 269] width 536 height 35
click at [362, 248] on input "b. Automated regression testing suite integration" at bounding box center [362, 242] width 0 height 11
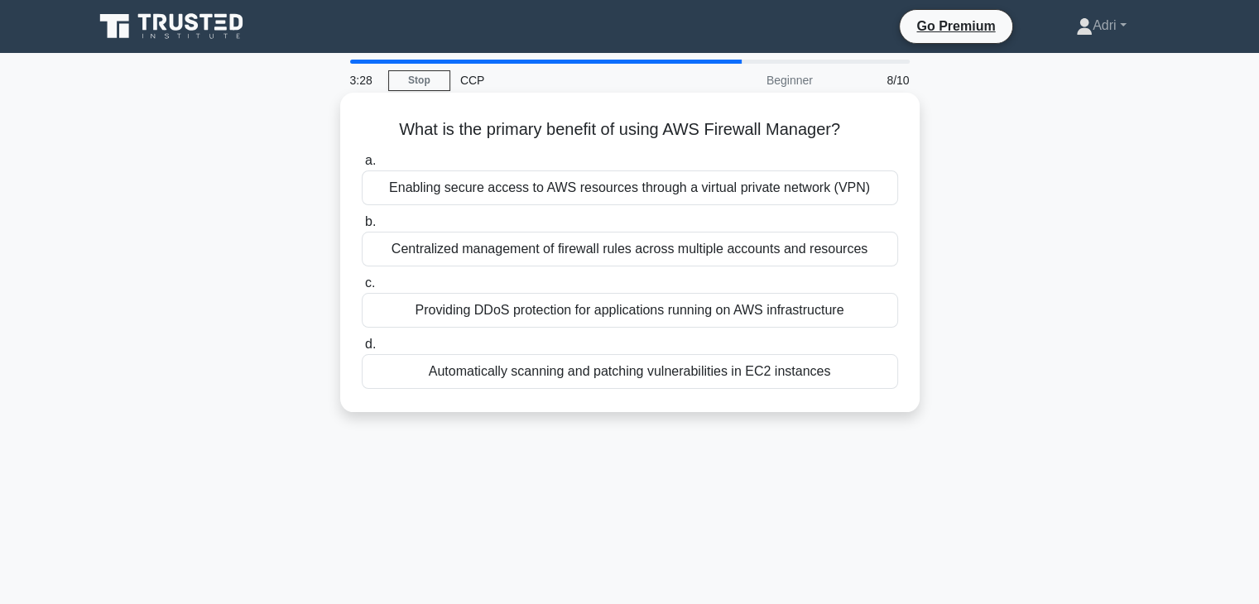
click at [598, 372] on div "Automatically scanning and patching vulnerabilities in EC2 instances" at bounding box center [630, 371] width 536 height 35
click at [362, 350] on input "d. Automatically scanning and patching vulnerabilities in EC2 instances" at bounding box center [362, 344] width 0 height 11
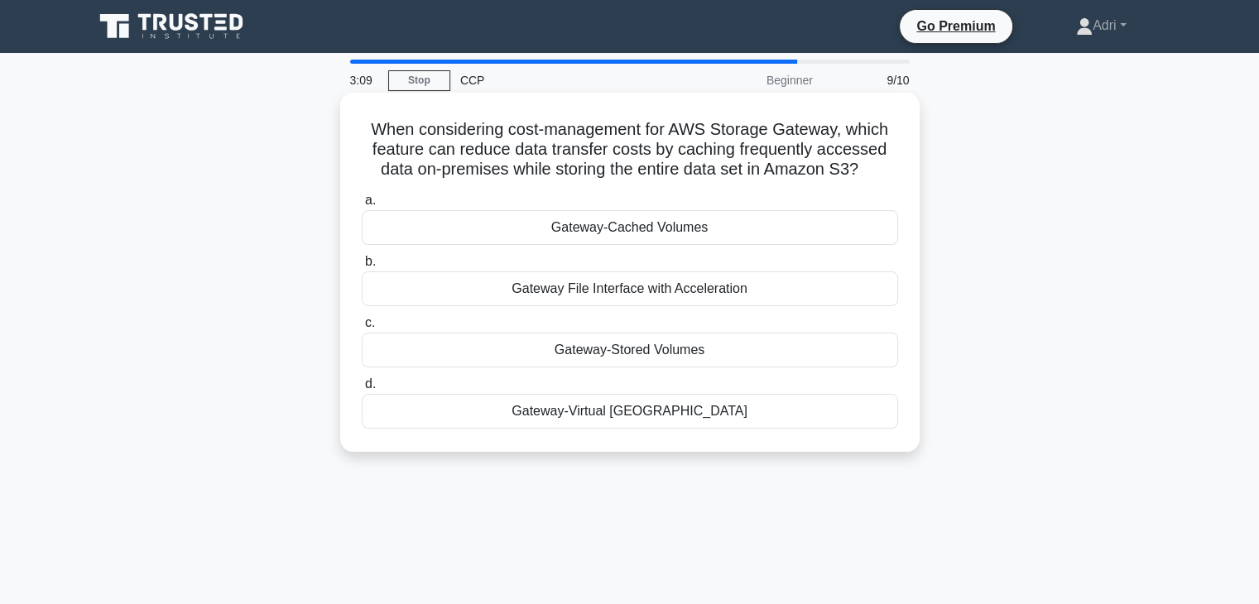
drag, startPoint x: 656, startPoint y: 378, endPoint x: 642, endPoint y: 224, distance: 154.7
click at [642, 224] on div "a. Gateway-Cached Volumes b. Gateway File Interface with Acceleration c. d." at bounding box center [630, 309] width 556 height 245
click at [642, 224] on div "Gateway-Cached Volumes" at bounding box center [630, 227] width 536 height 35
click at [362, 206] on input "a. Gateway-Cached Volumes" at bounding box center [362, 200] width 0 height 11
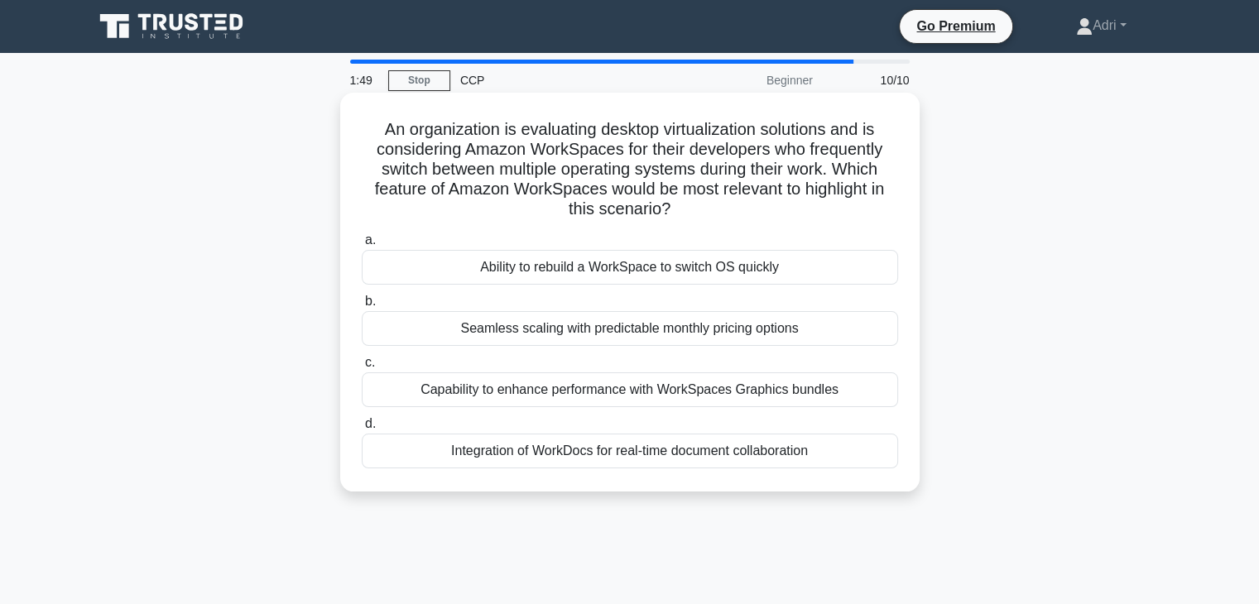
click at [560, 452] on div "Integration of WorkDocs for real-time document collaboration" at bounding box center [630, 451] width 536 height 35
click at [362, 430] on input "d. Integration of WorkDocs for real-time document collaboration" at bounding box center [362, 424] width 0 height 11
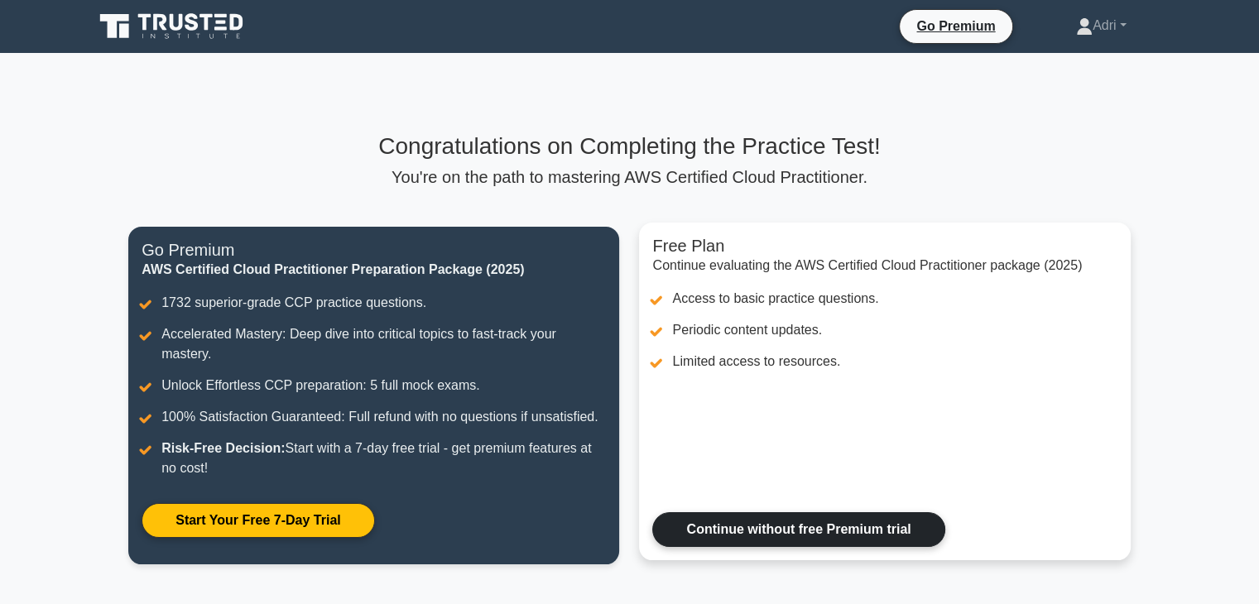
click at [778, 512] on link "Continue without free Premium trial" at bounding box center [798, 529] width 292 height 35
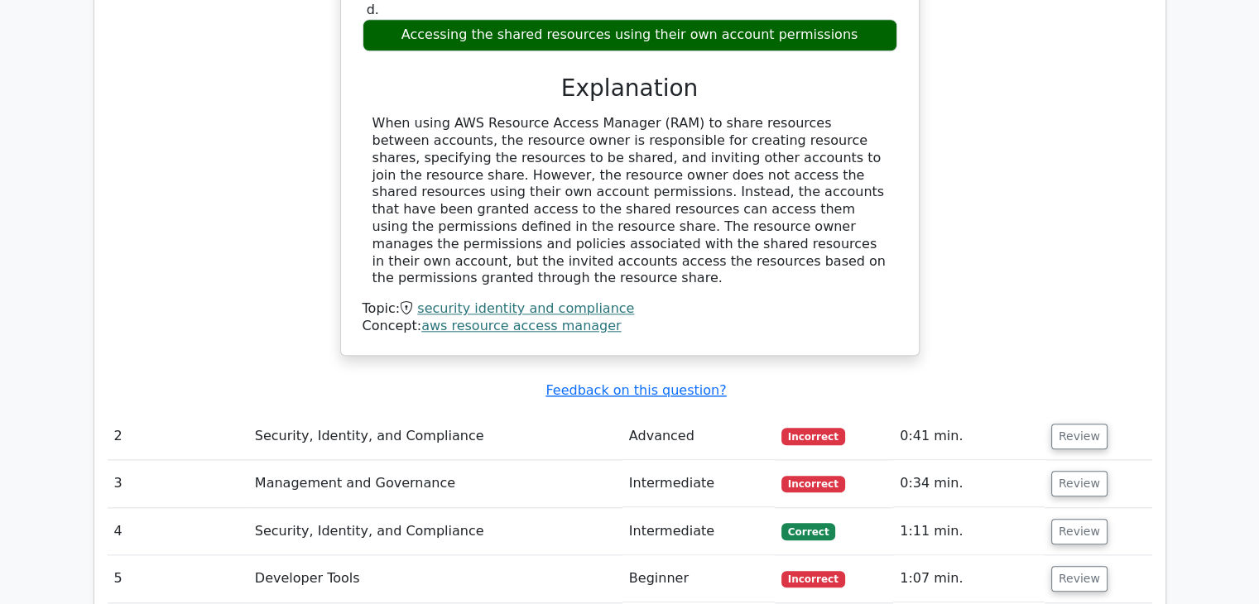
scroll to position [1740, 0]
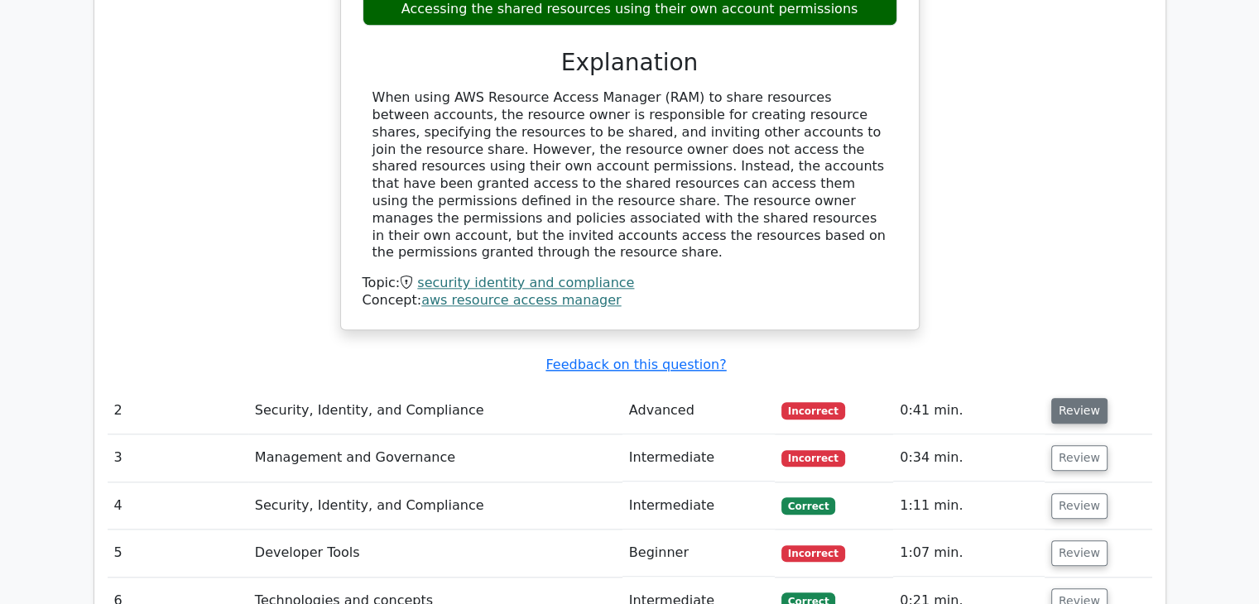
click at [1089, 398] on button "Review" at bounding box center [1079, 411] width 56 height 26
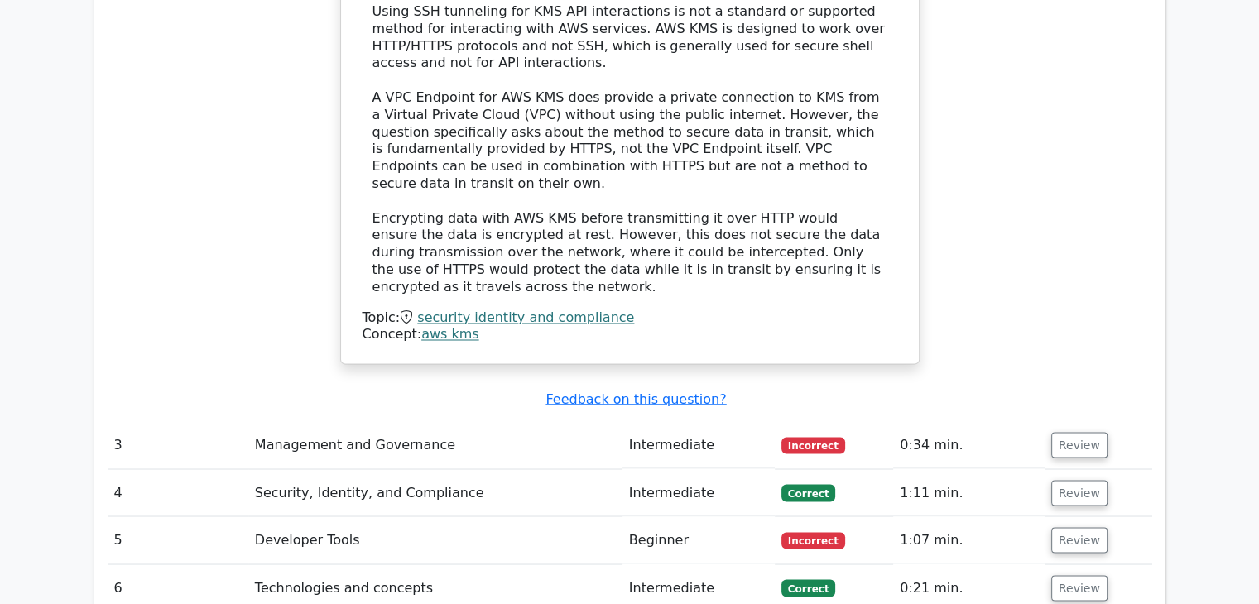
scroll to position [2776, 0]
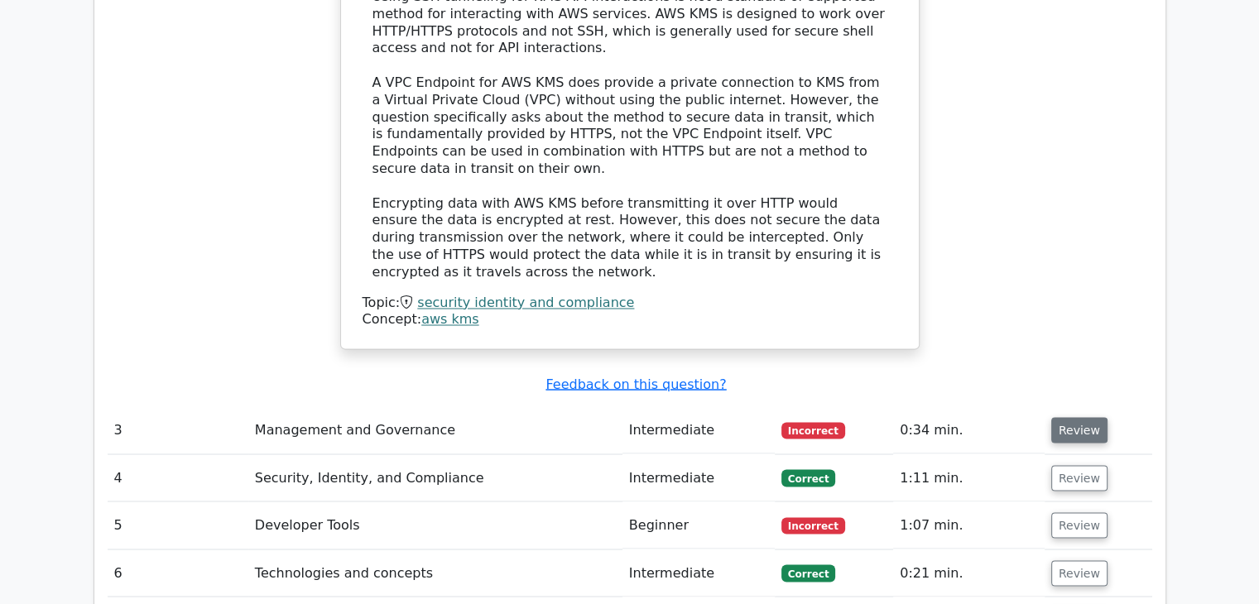
click at [1068, 417] on button "Review" at bounding box center [1079, 430] width 56 height 26
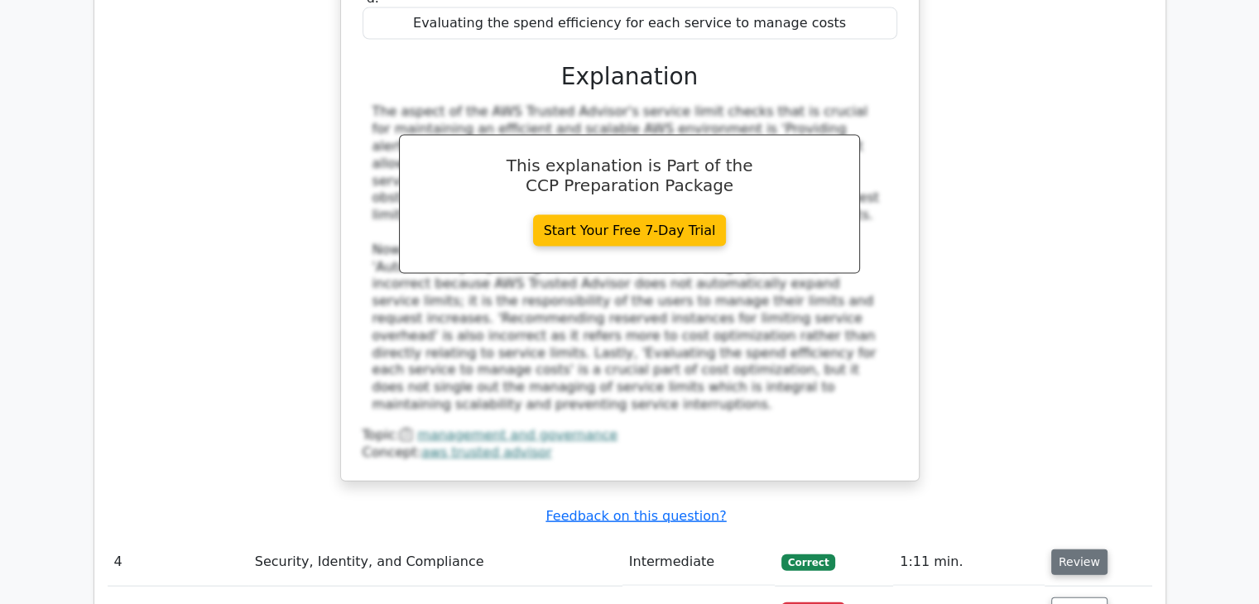
scroll to position [3518, 0]
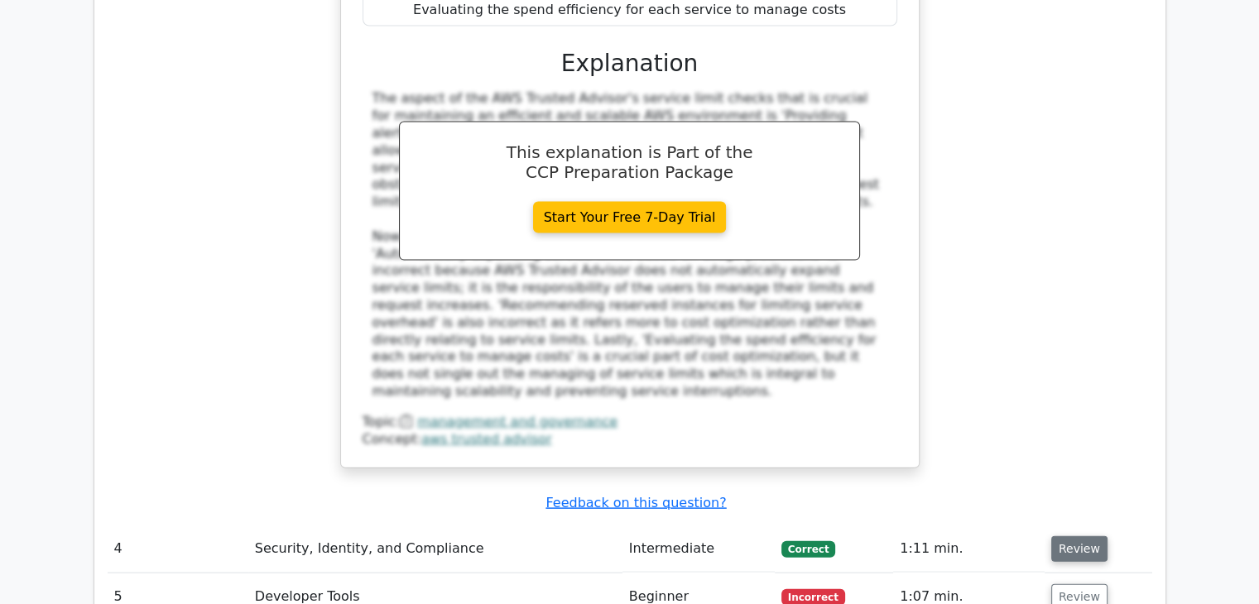
click at [1071, 536] on button "Review" at bounding box center [1079, 549] width 56 height 26
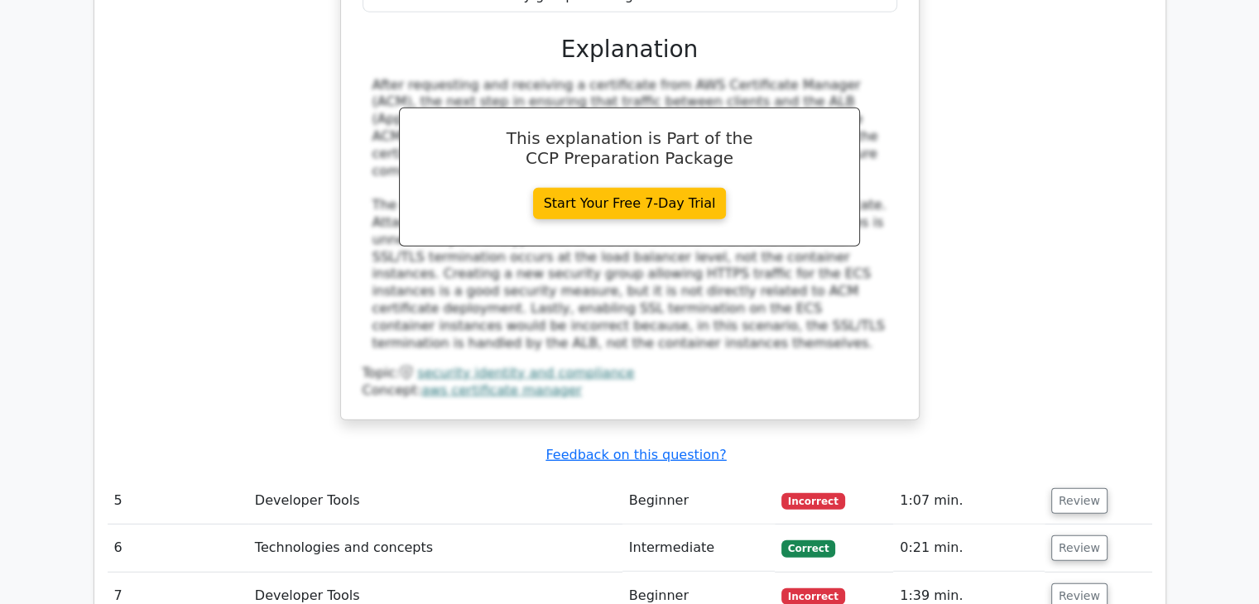
scroll to position [4546, 0]
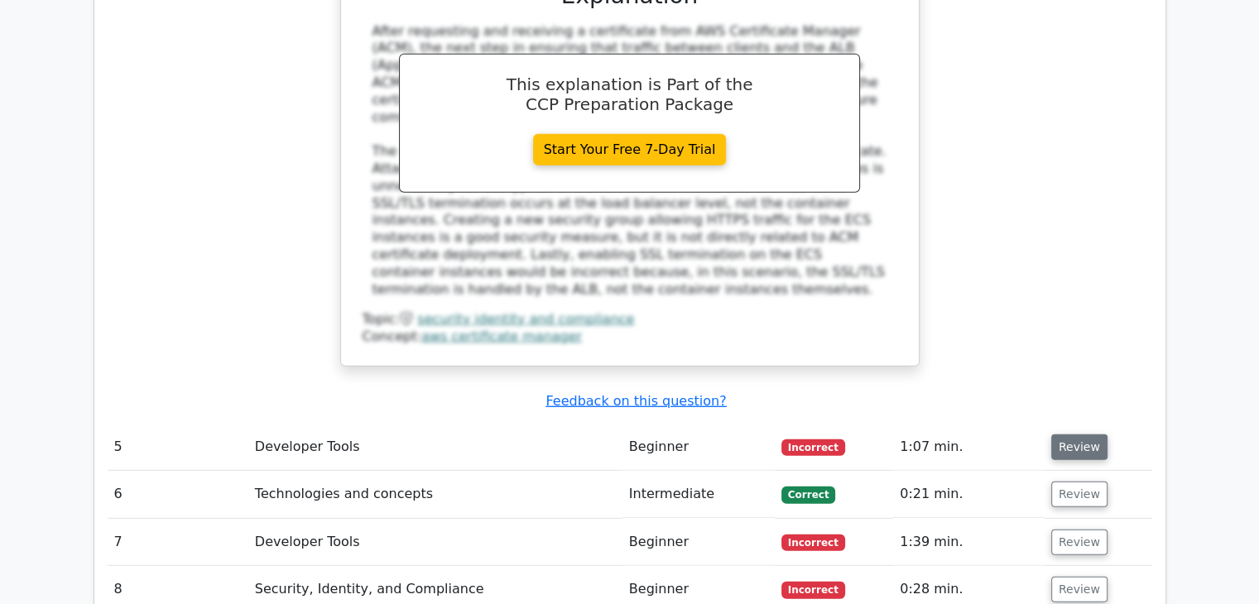
click at [1087, 435] on button "Review" at bounding box center [1079, 448] width 56 height 26
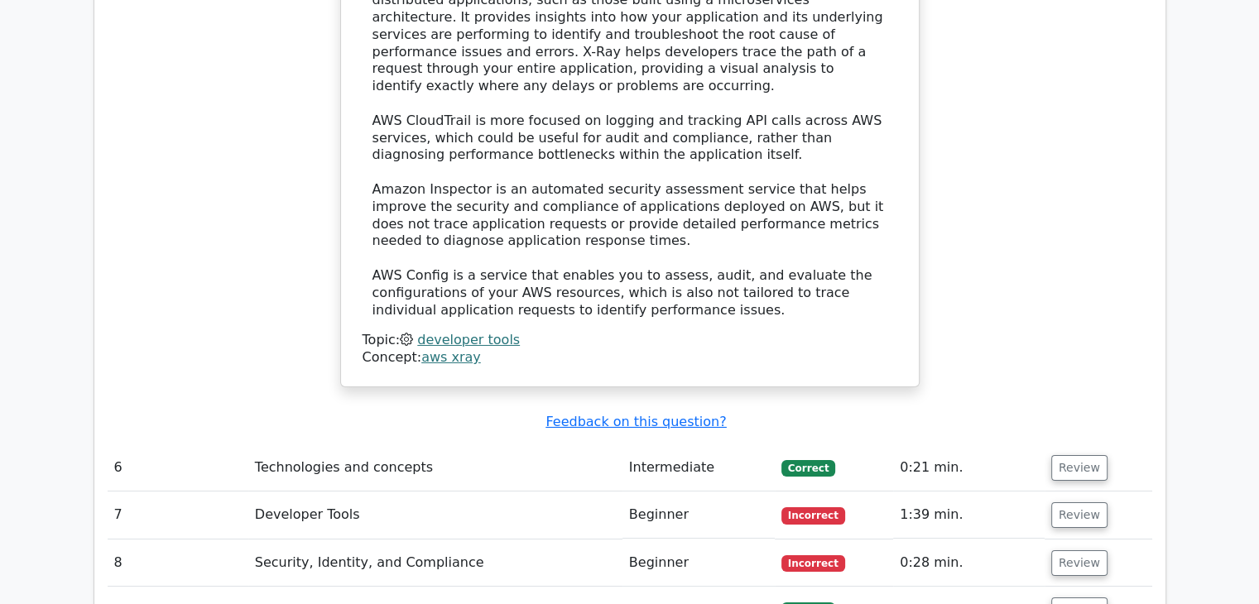
scroll to position [5568, 0]
click at [1078, 457] on button "Review" at bounding box center [1079, 470] width 56 height 26
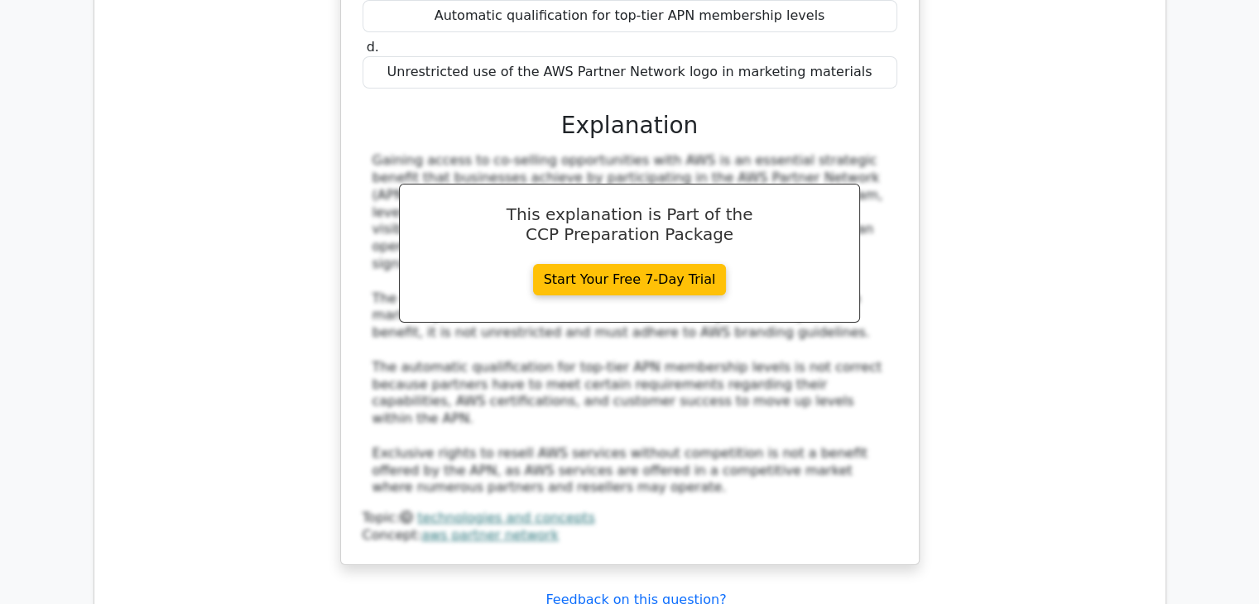
scroll to position [6270, 0]
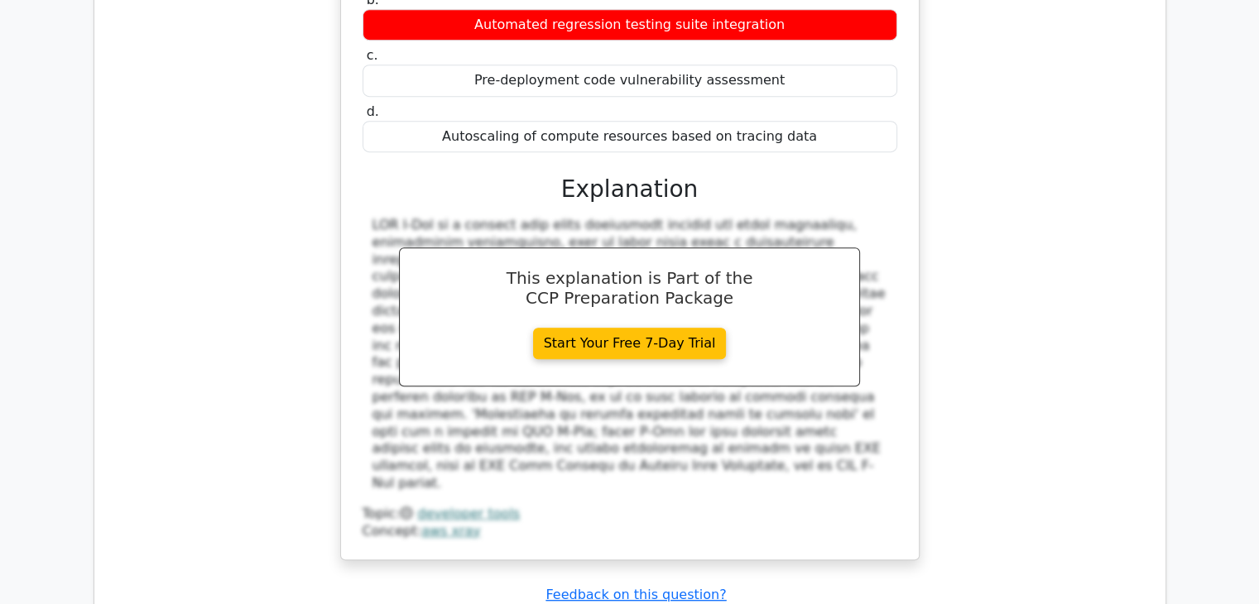
scroll to position [7079, 0]
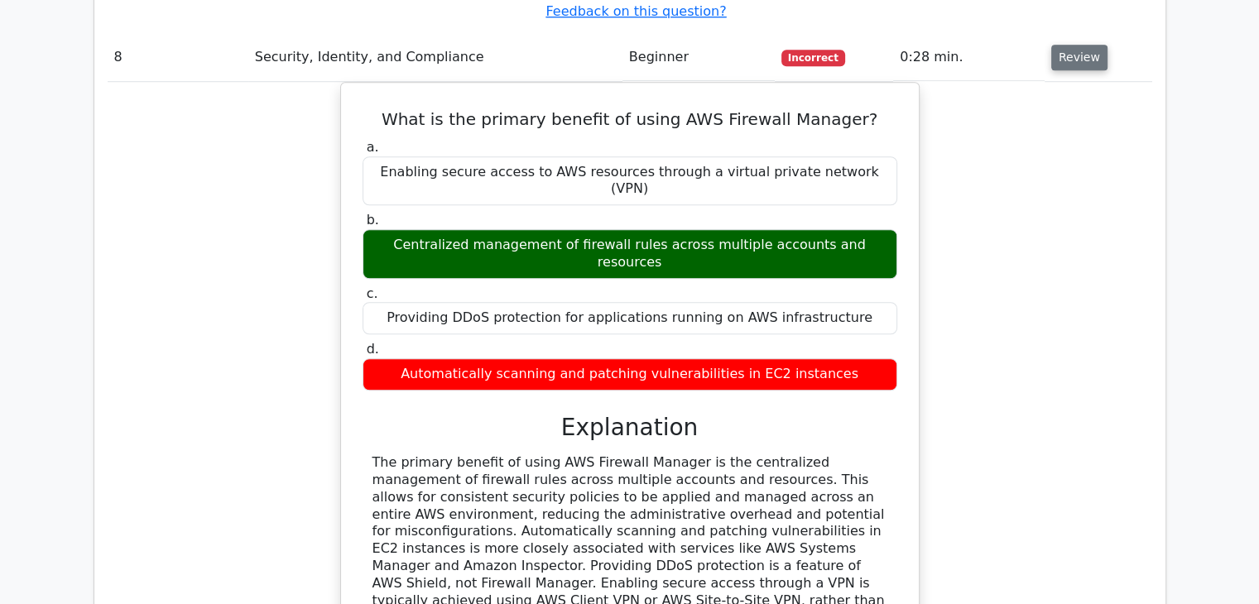
scroll to position [7664, 0]
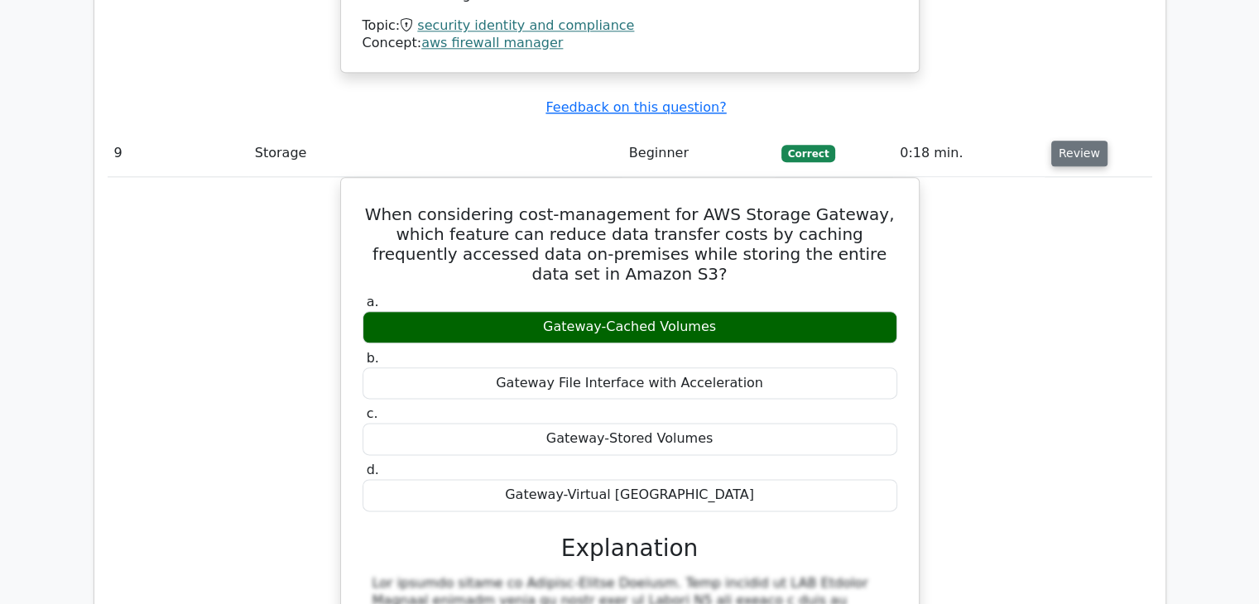
scroll to position [8311, 0]
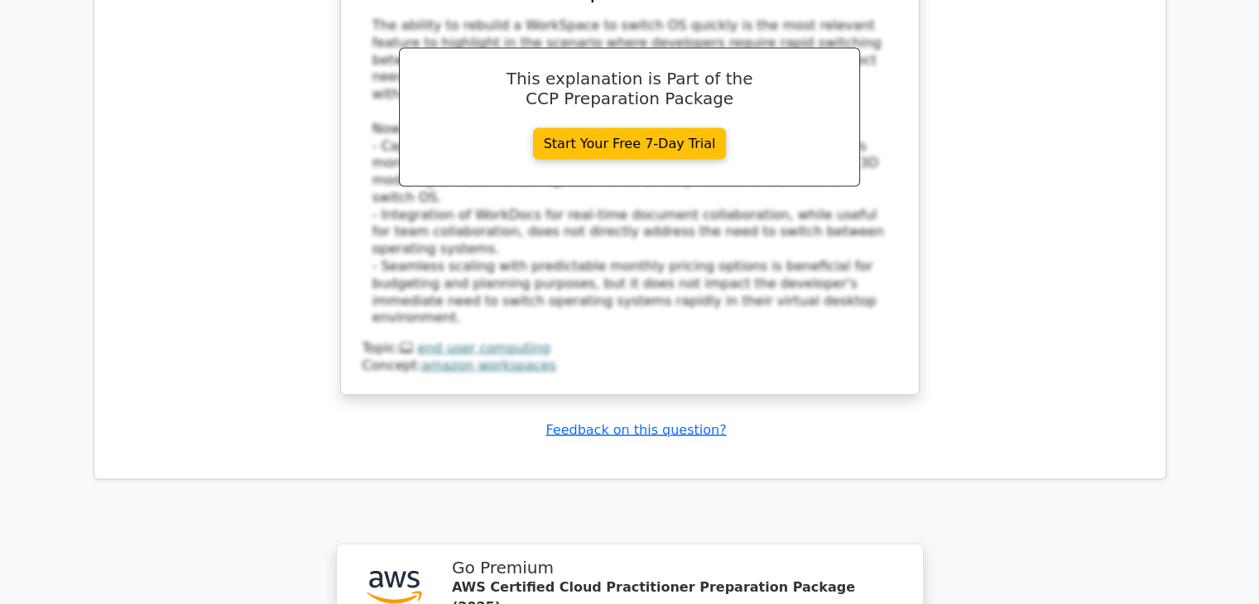
scroll to position [9741, 0]
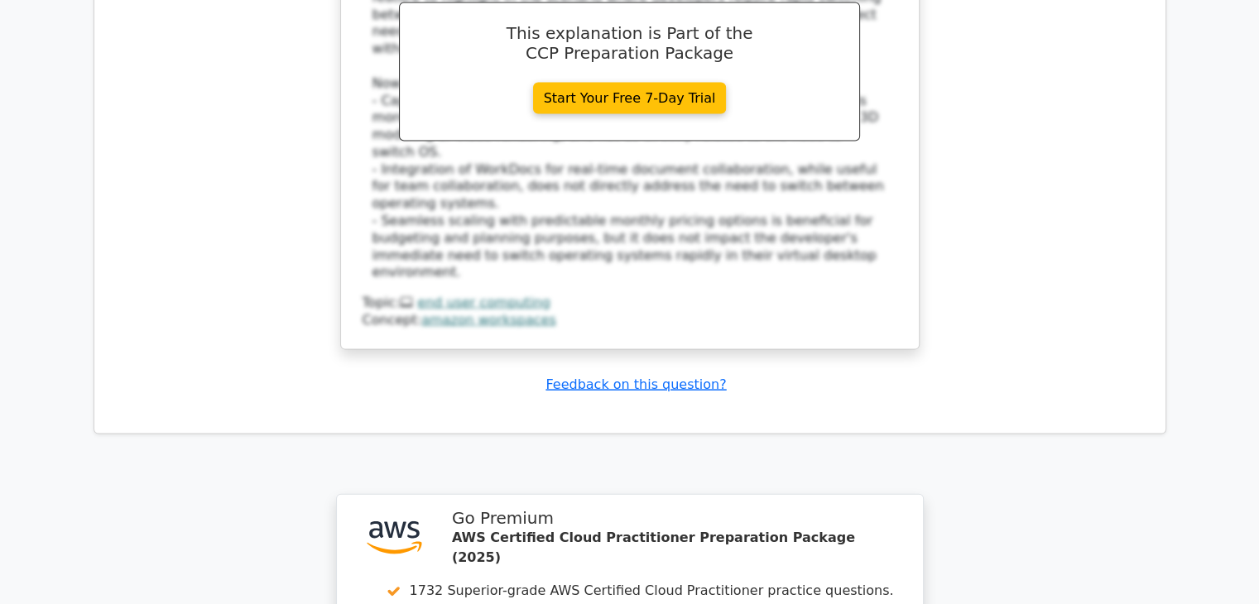
drag, startPoint x: 695, startPoint y: 334, endPoint x: 614, endPoint y: 368, distance: 87.5
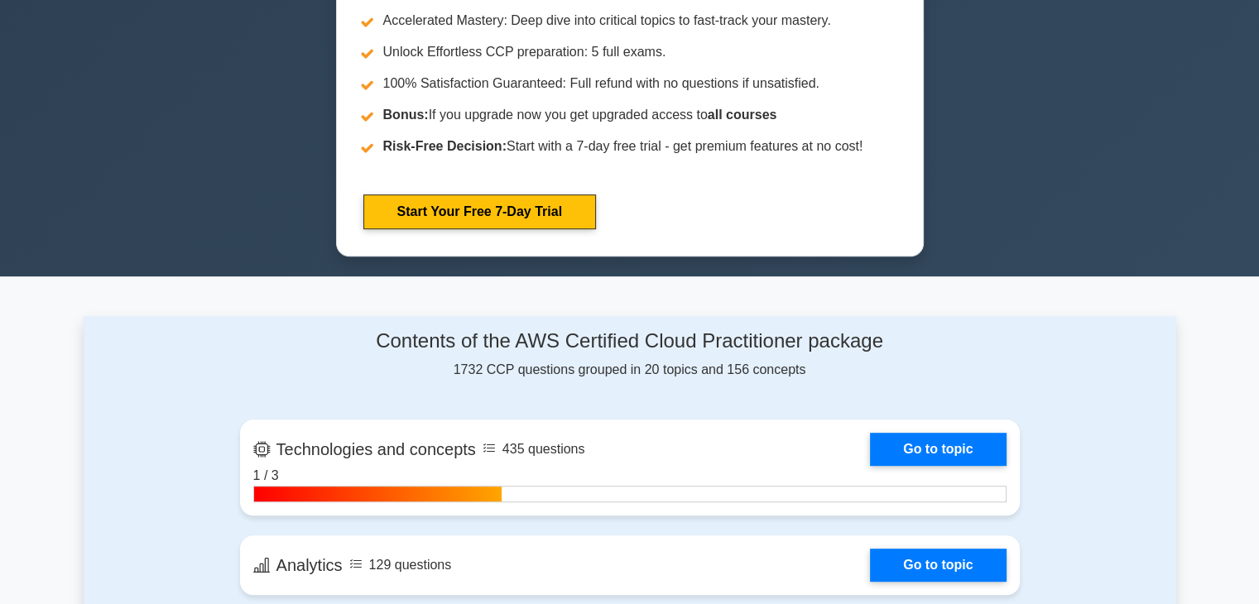
scroll to position [767, 0]
